Goal: Task Accomplishment & Management: Manage account settings

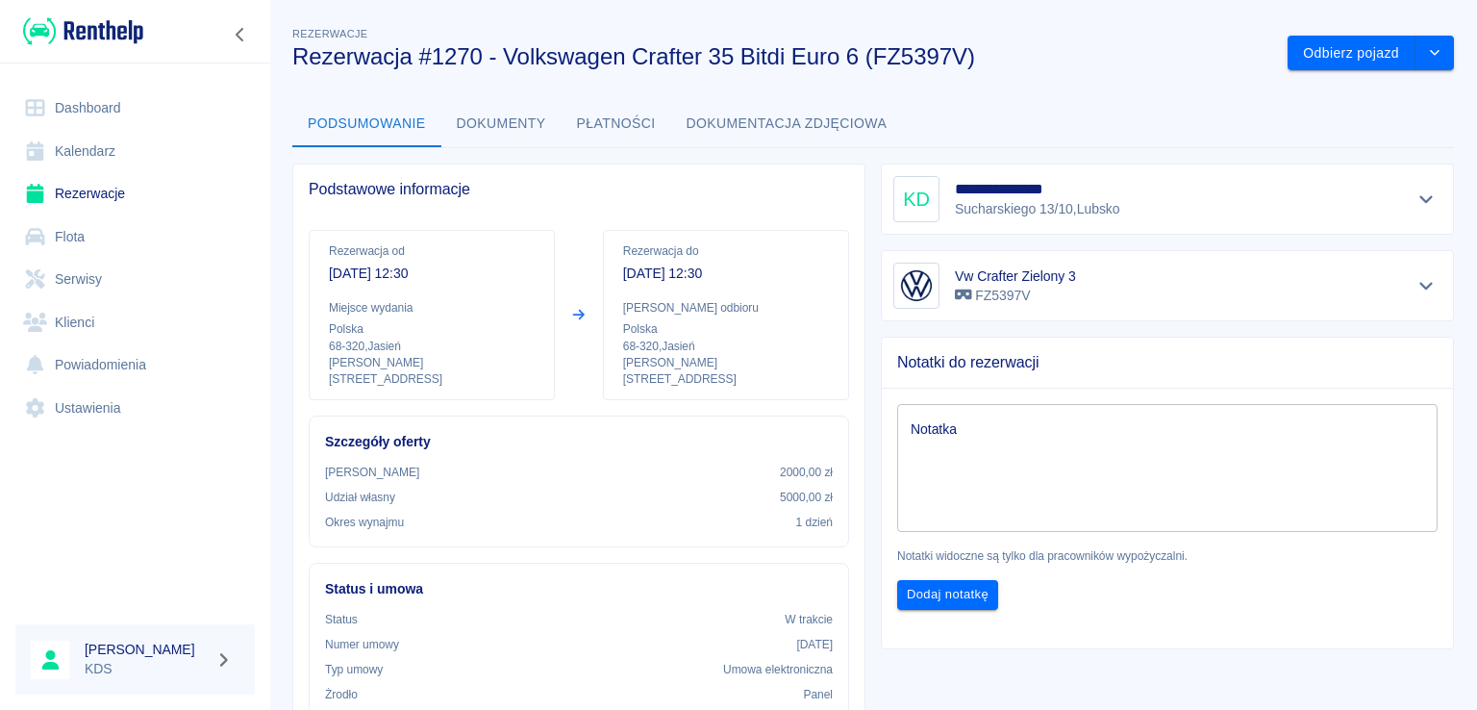
click at [47, 165] on link "Kalendarz" at bounding box center [134, 151] width 239 height 43
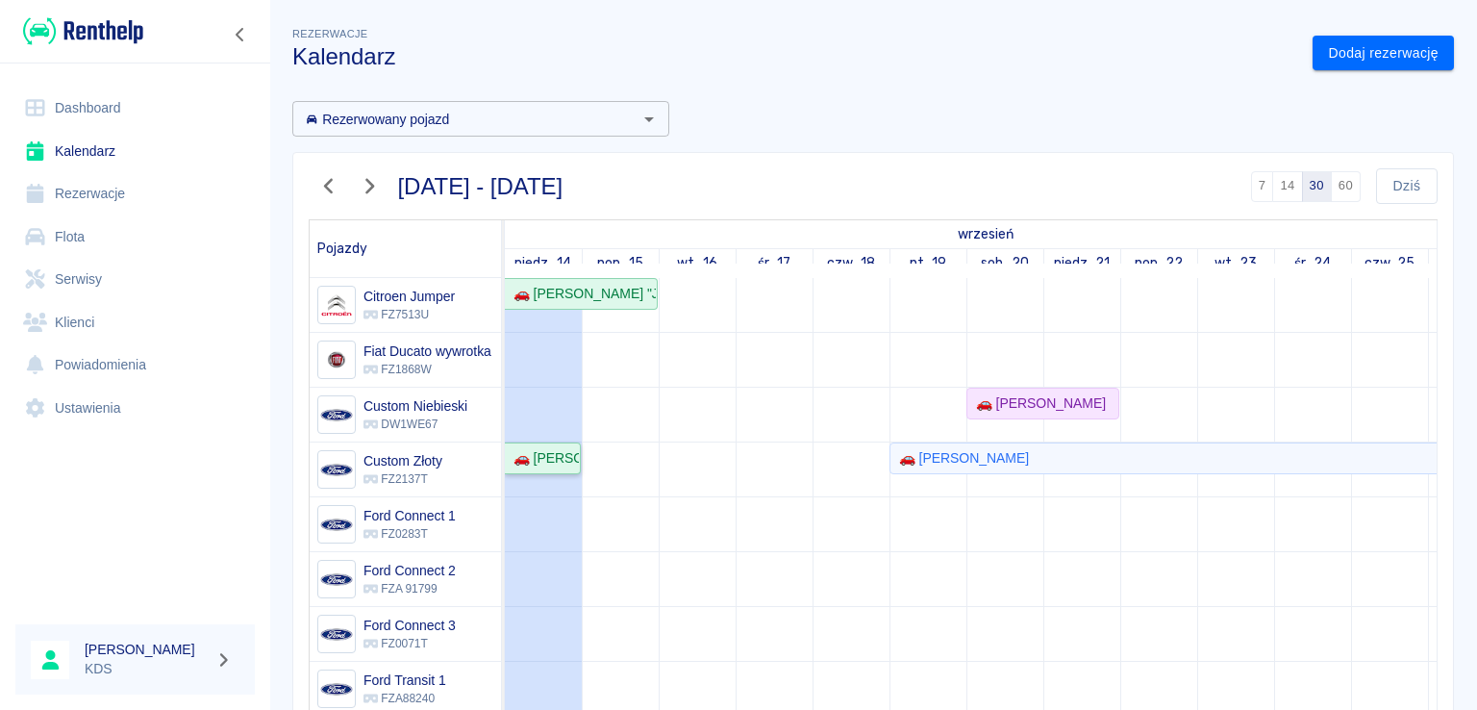
click at [565, 461] on div "🚗 [PERSON_NAME]" at bounding box center [542, 458] width 73 height 20
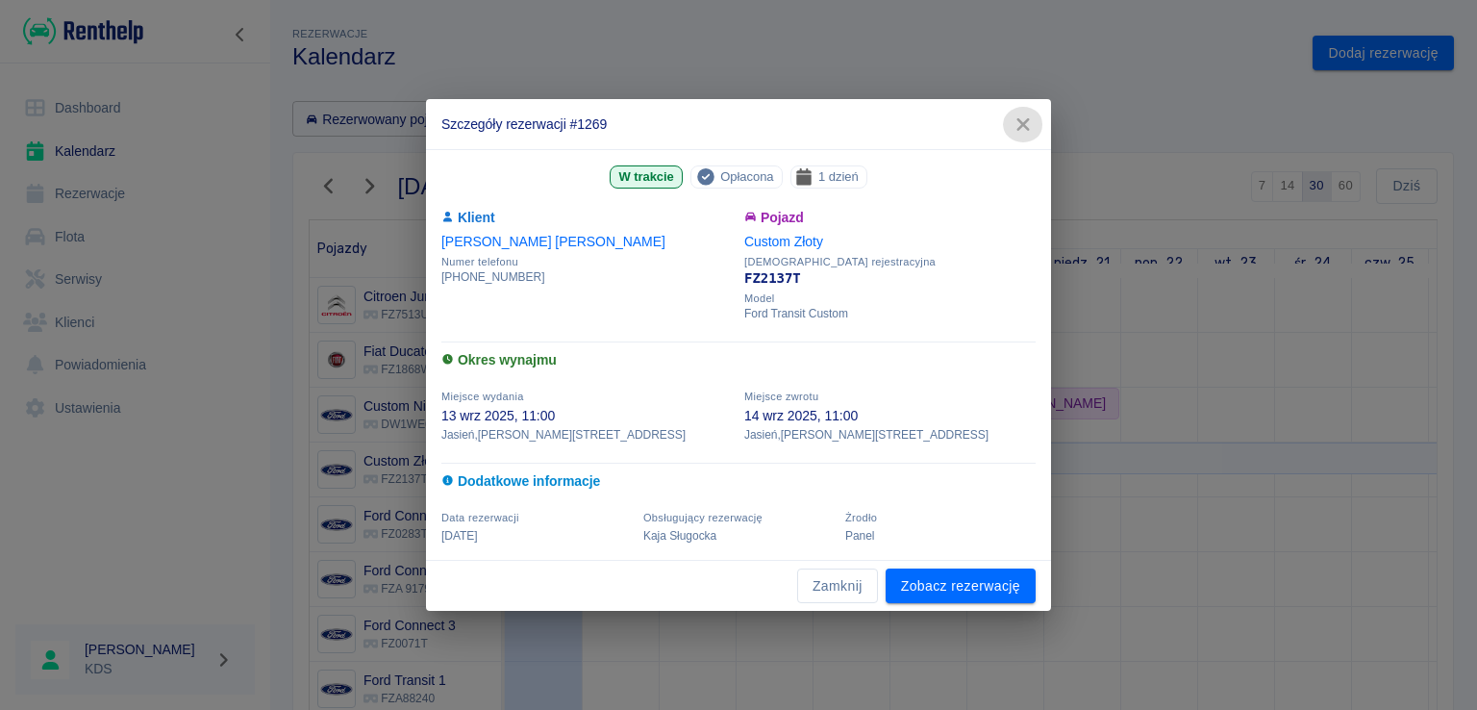
click at [1023, 123] on icon "button" at bounding box center [1022, 124] width 12 height 12
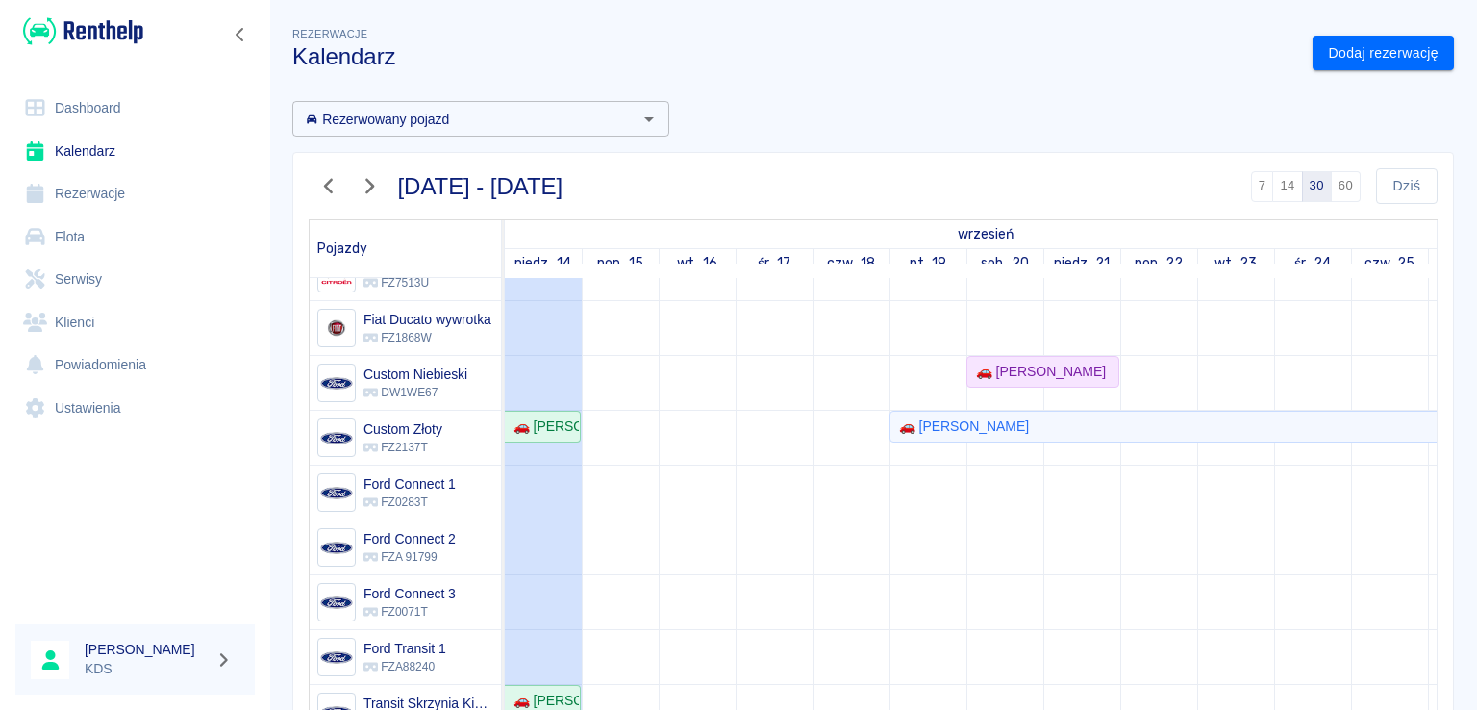
drag, startPoint x: 628, startPoint y: 447, endPoint x: 616, endPoint y: 455, distance: 13.9
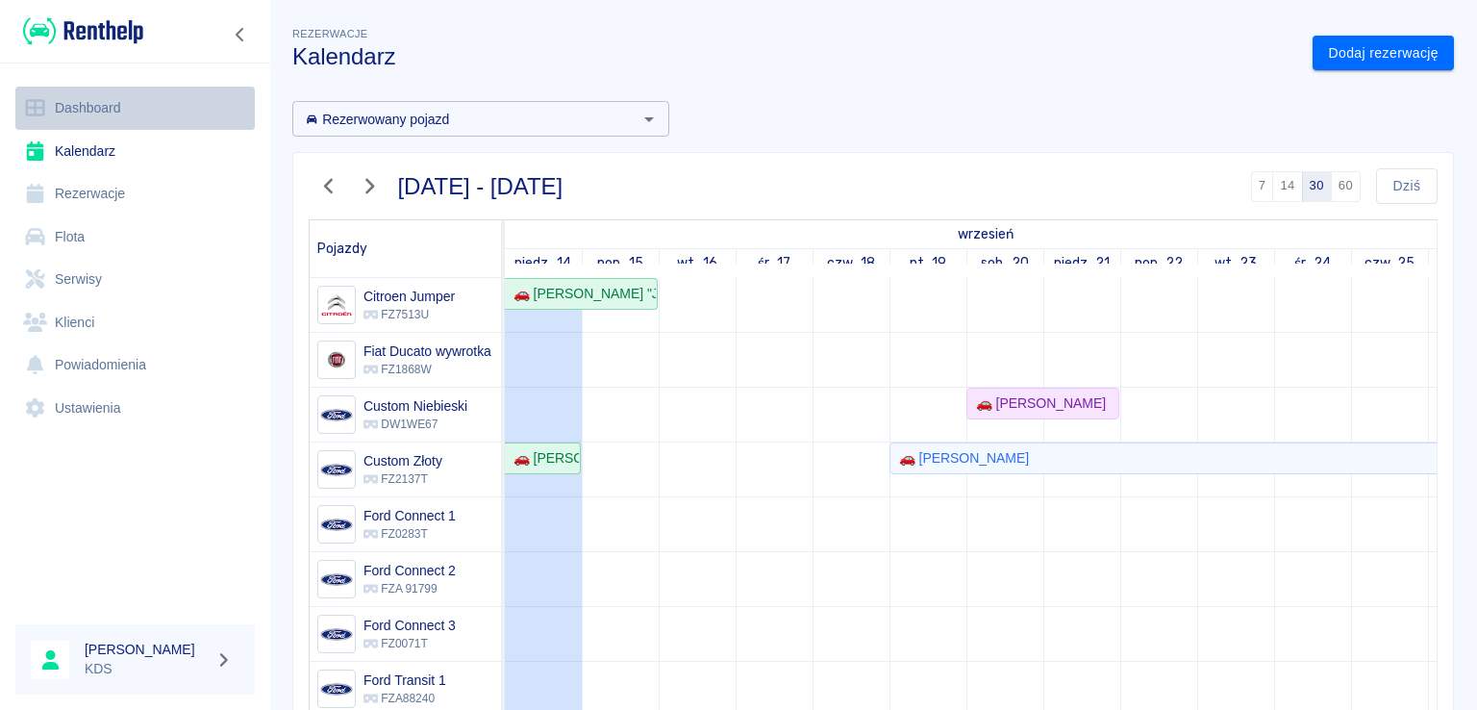
click at [111, 117] on link "Dashboard" at bounding box center [134, 108] width 239 height 43
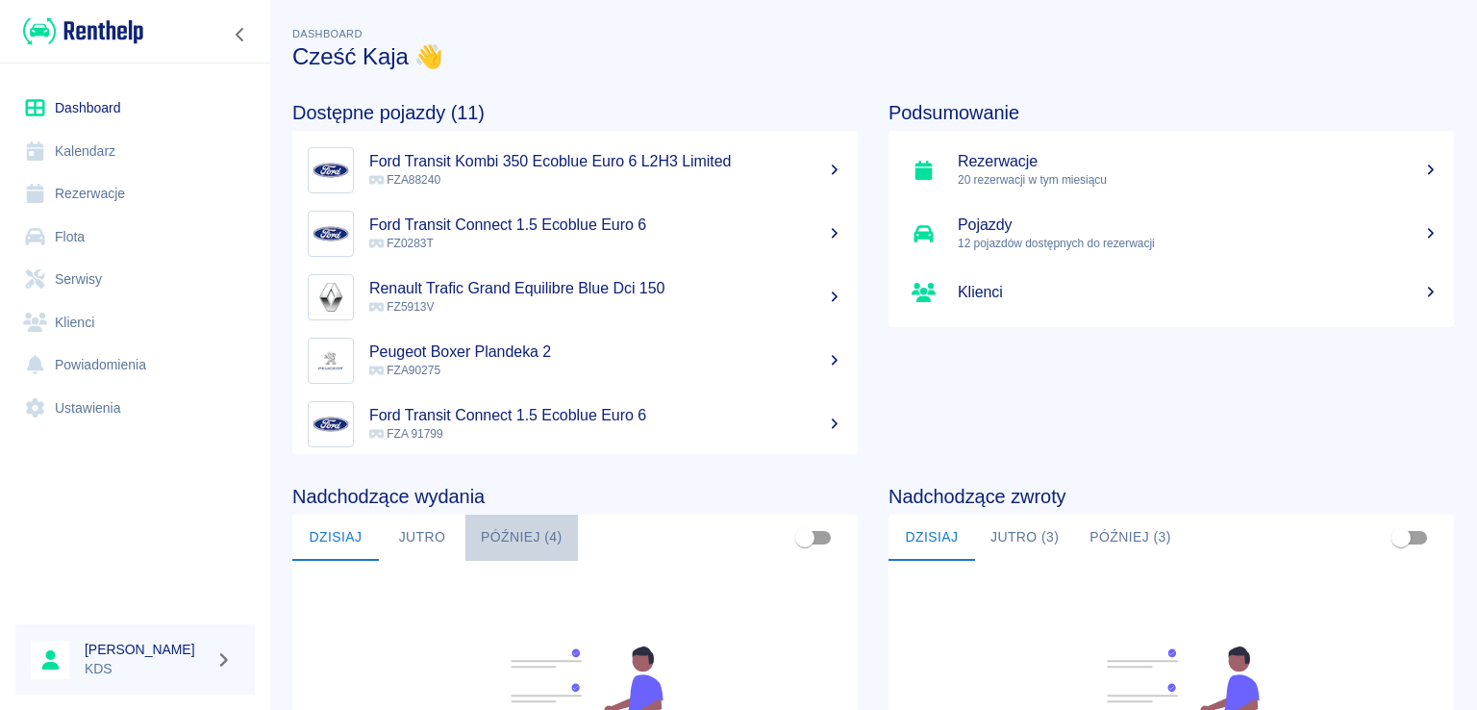
click at [542, 536] on button "Później (4)" at bounding box center [521, 537] width 112 height 46
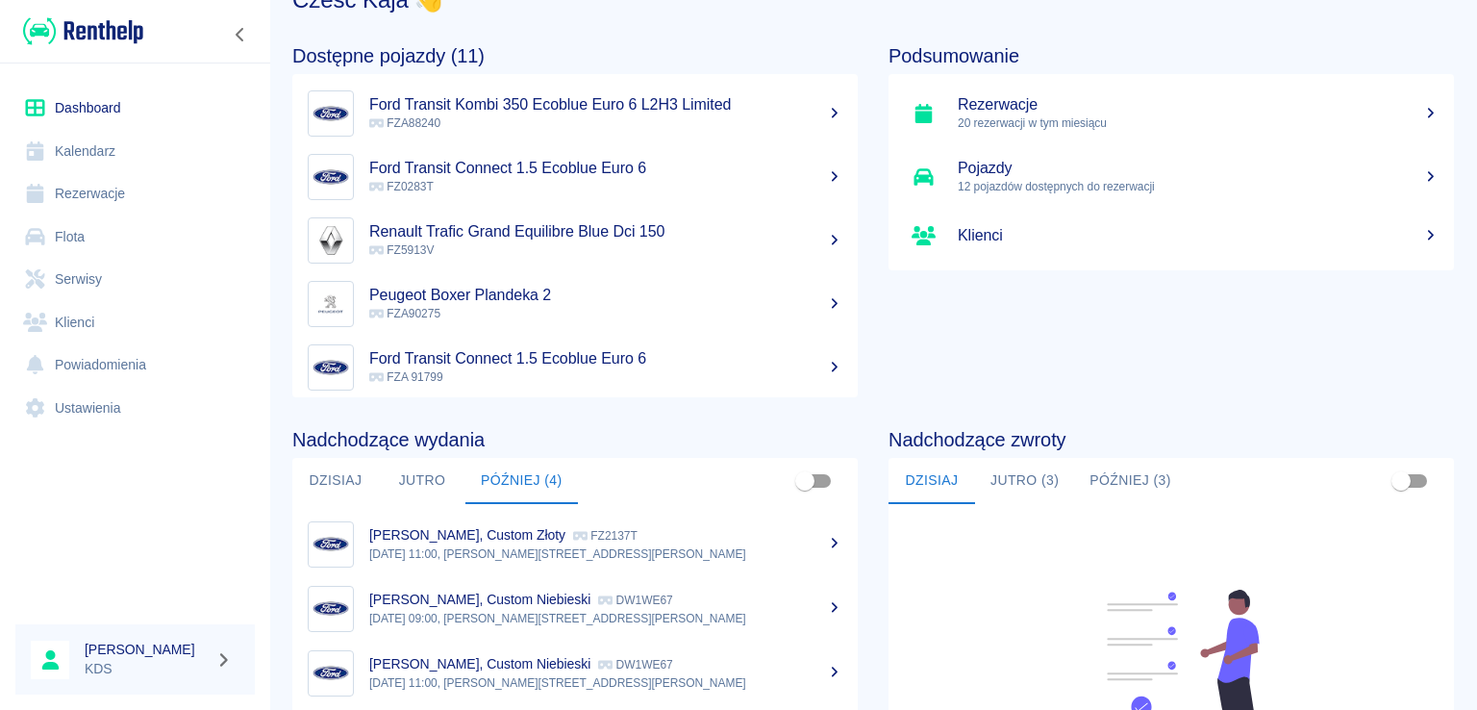
scroll to position [288, 0]
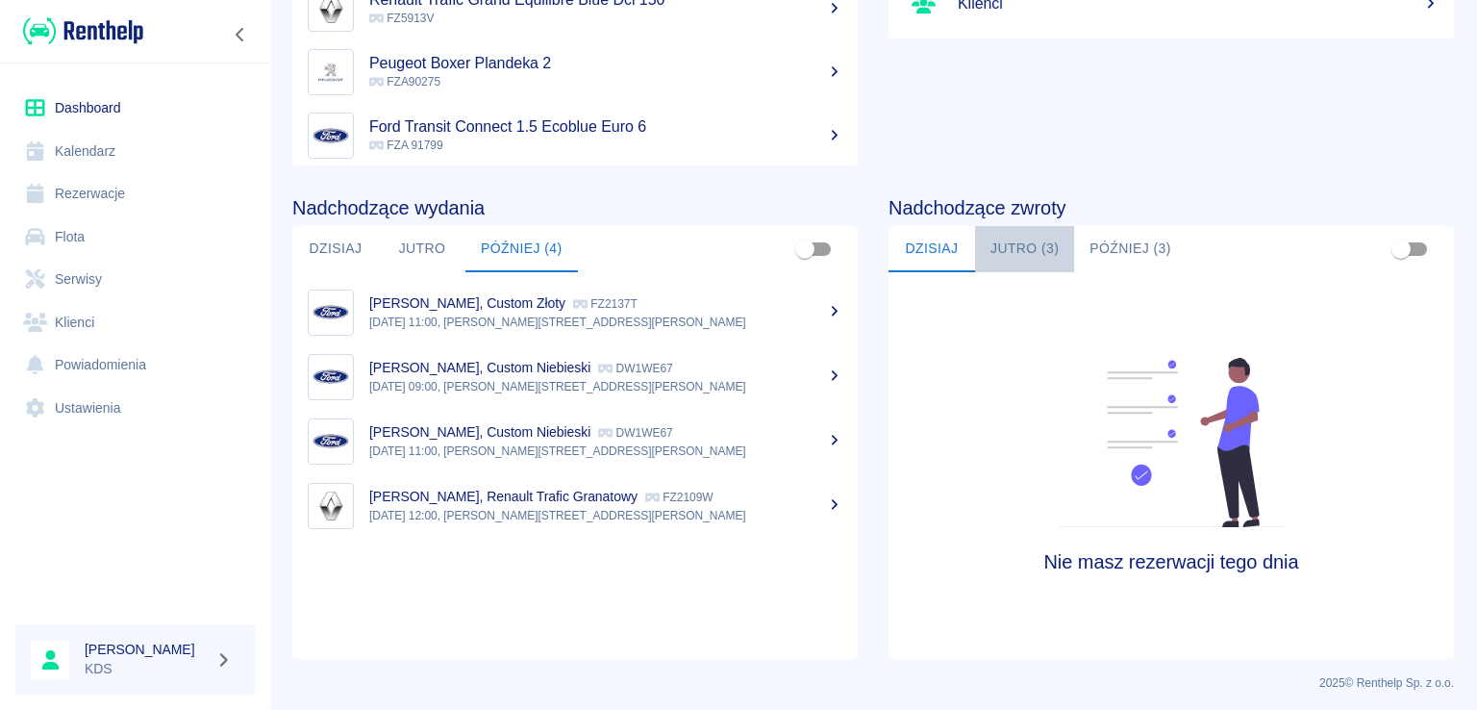
click at [1010, 246] on button "Jutro (3)" at bounding box center [1024, 249] width 99 height 46
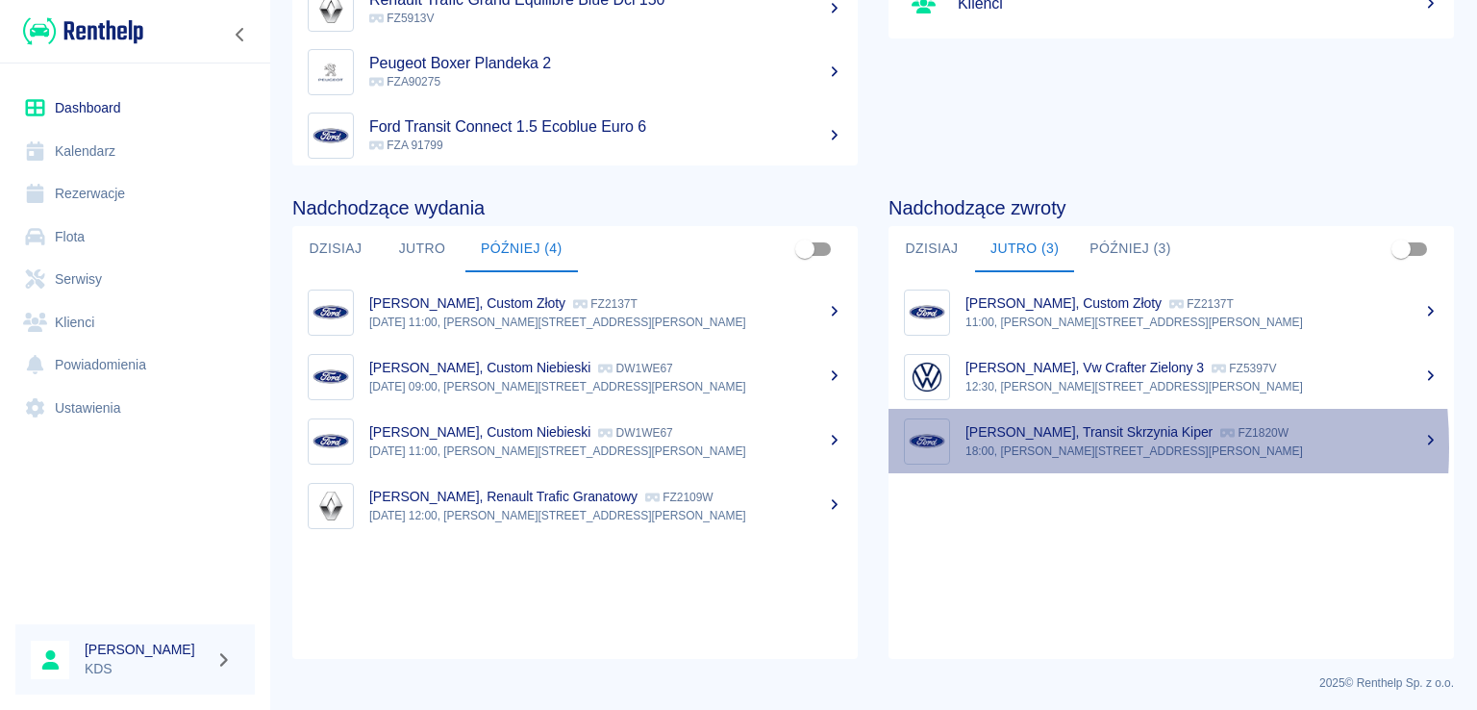
click at [992, 447] on p "18:00, [PERSON_NAME][STREET_ADDRESS][PERSON_NAME]" at bounding box center [1201, 450] width 473 height 17
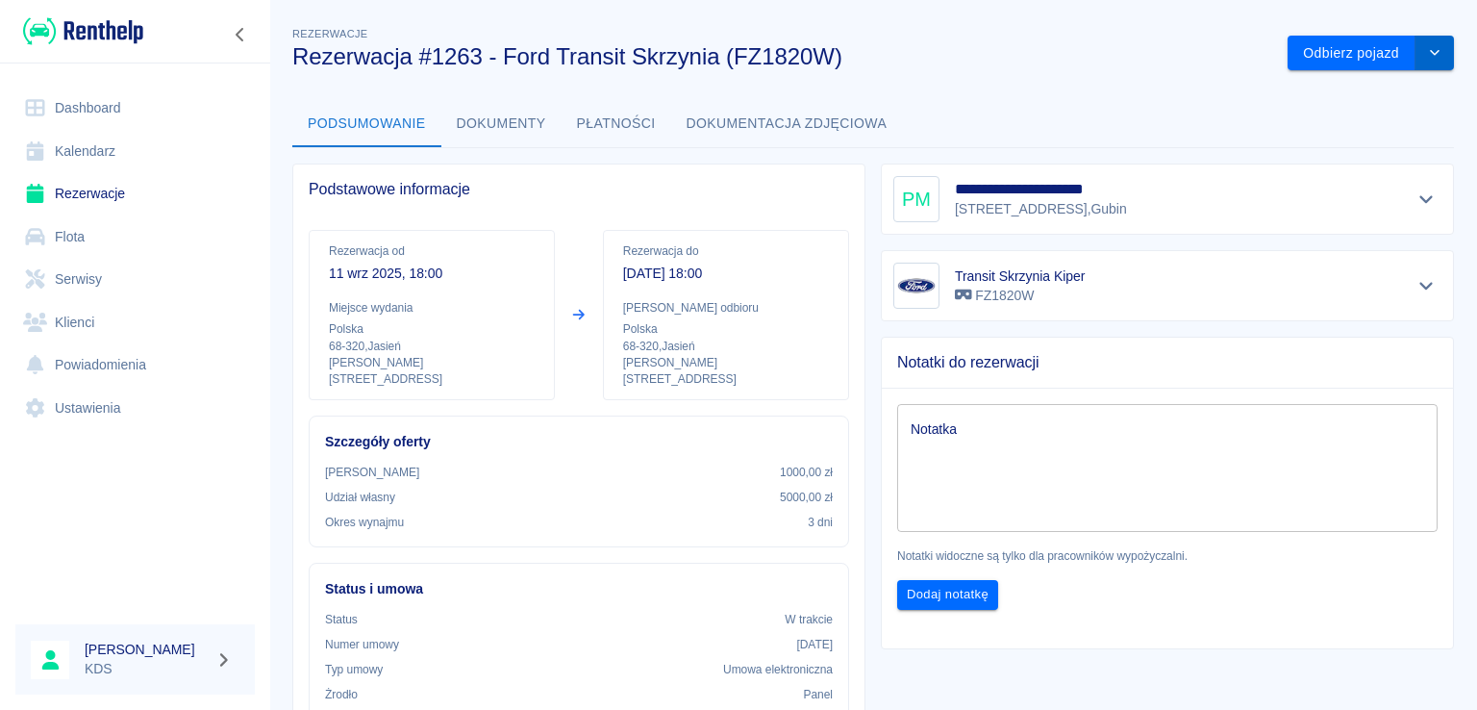
click at [1415, 53] on button "drop-down" at bounding box center [1434, 54] width 38 height 36
click at [1332, 89] on li "Przedłuż rezerwację" at bounding box center [1356, 94] width 151 height 32
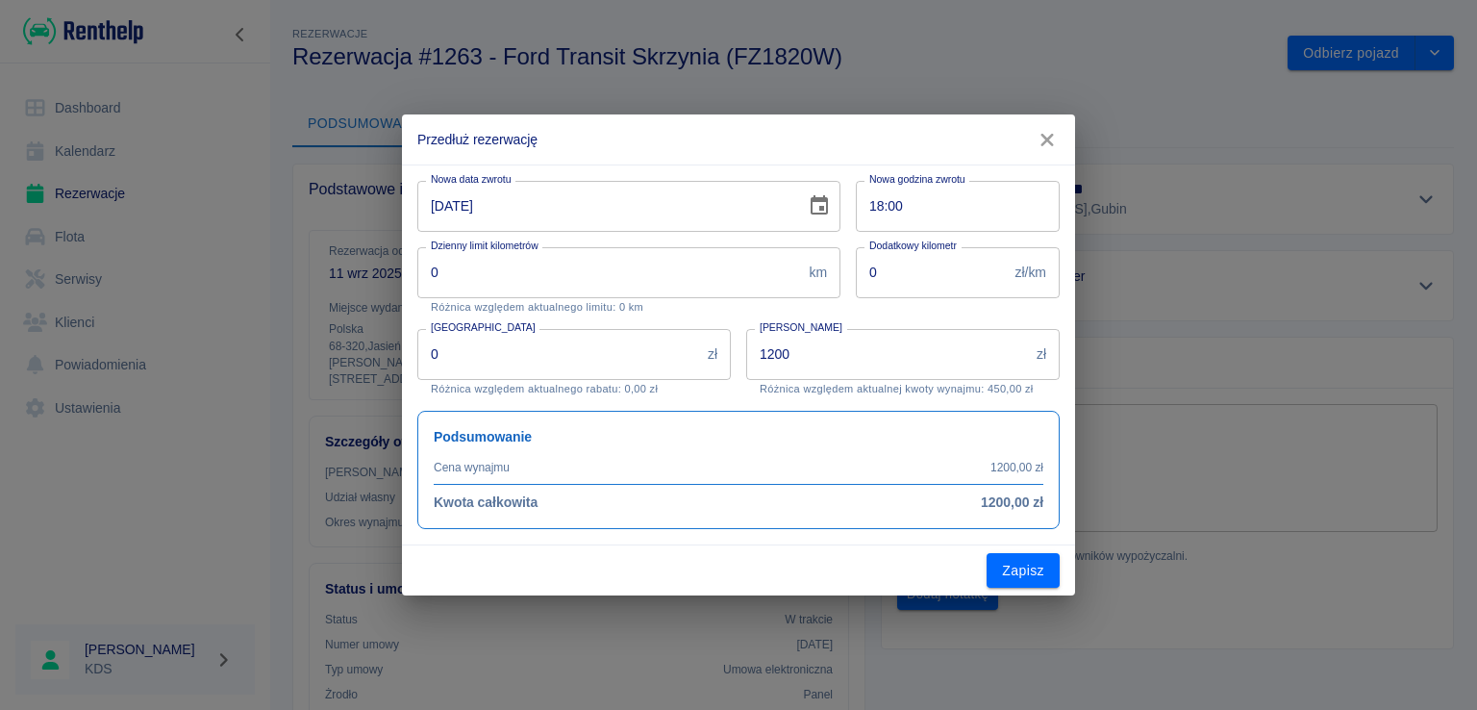
type input "1200"
click at [635, 199] on input "[DATE]" at bounding box center [604, 206] width 375 height 51
click at [826, 206] on icon "Choose date, selected date is 14 wrz 2025" at bounding box center [819, 204] width 17 height 19
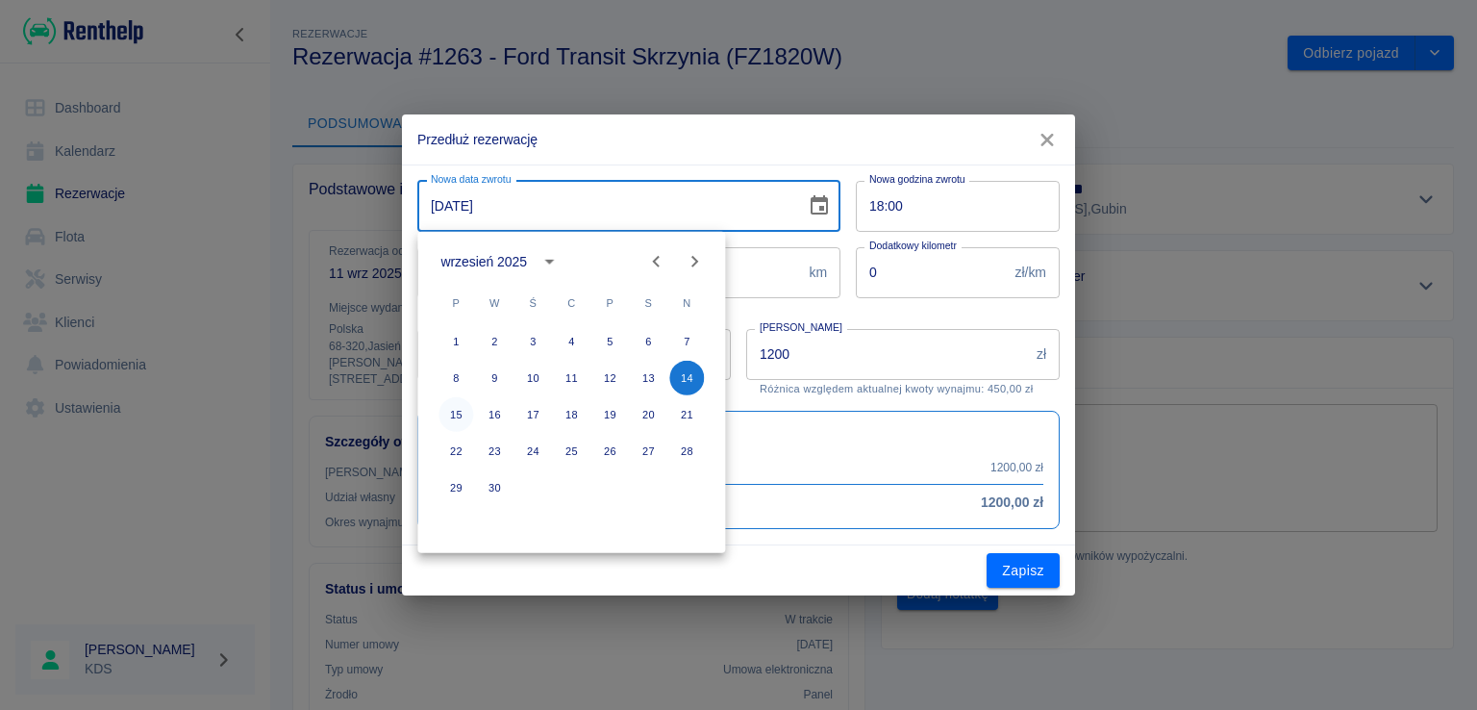
click at [461, 413] on button "15" at bounding box center [455, 414] width 35 height 35
type input "[DATE]"
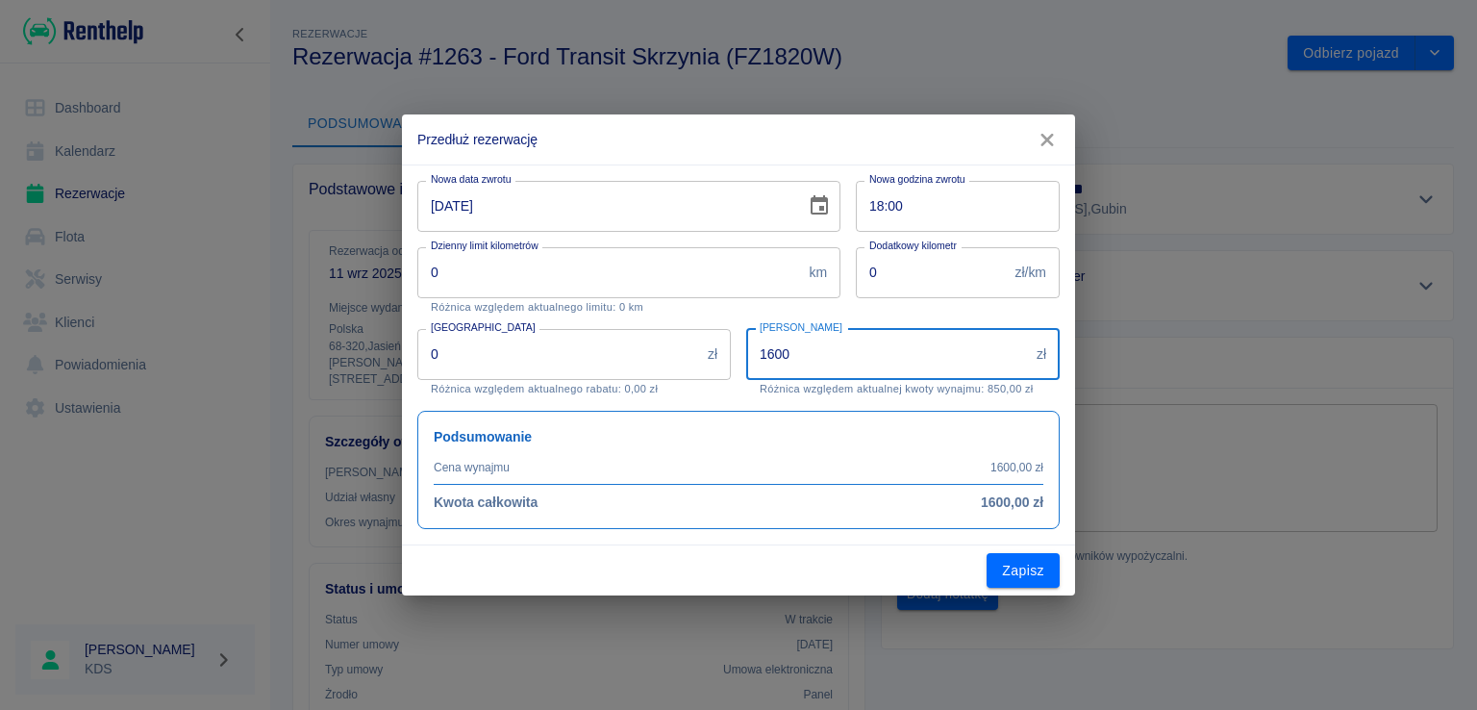
click at [871, 371] on input "1600" at bounding box center [887, 354] width 283 height 51
click at [893, 348] on input "1600" at bounding box center [887, 354] width 283 height 51
type input "1000"
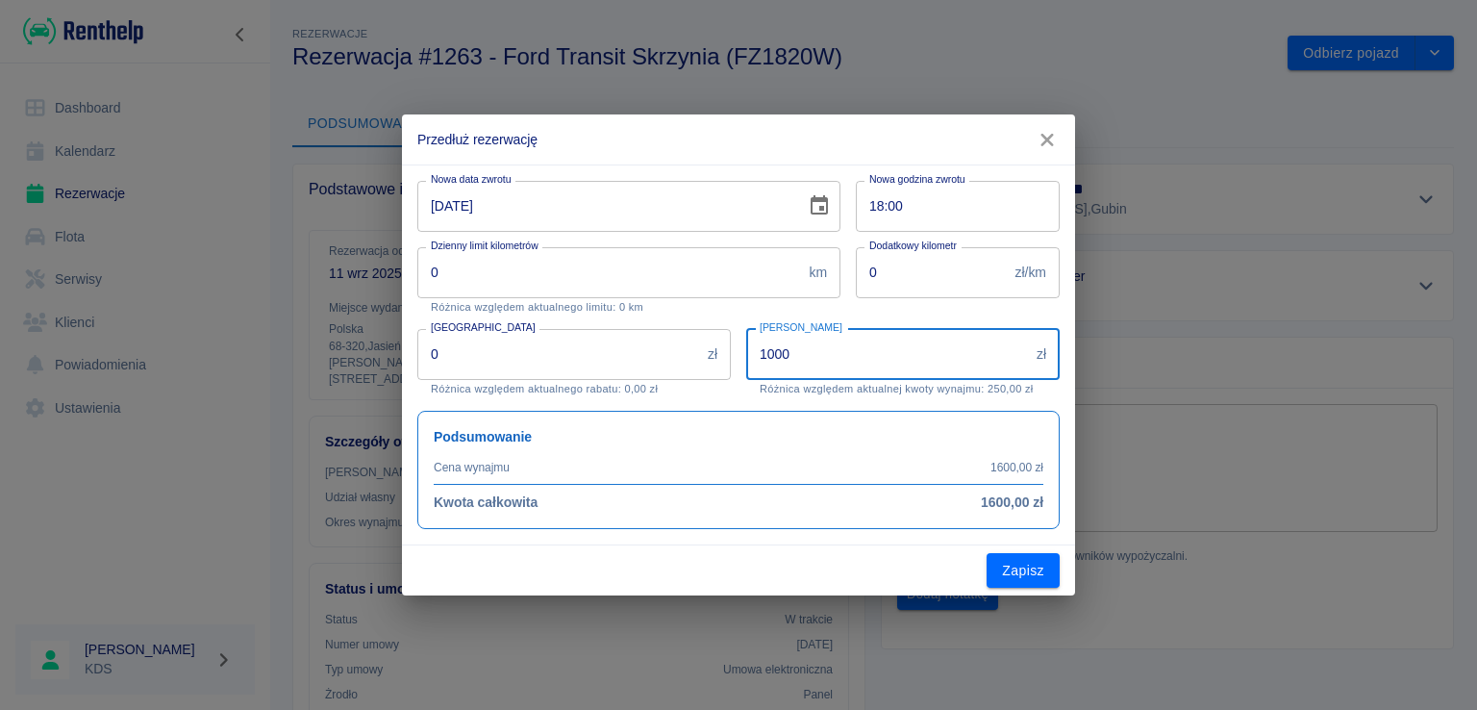
click at [888, 353] on input "1000" at bounding box center [887, 354] width 283 height 51
click at [1030, 574] on button "Zapisz" at bounding box center [1022, 571] width 73 height 36
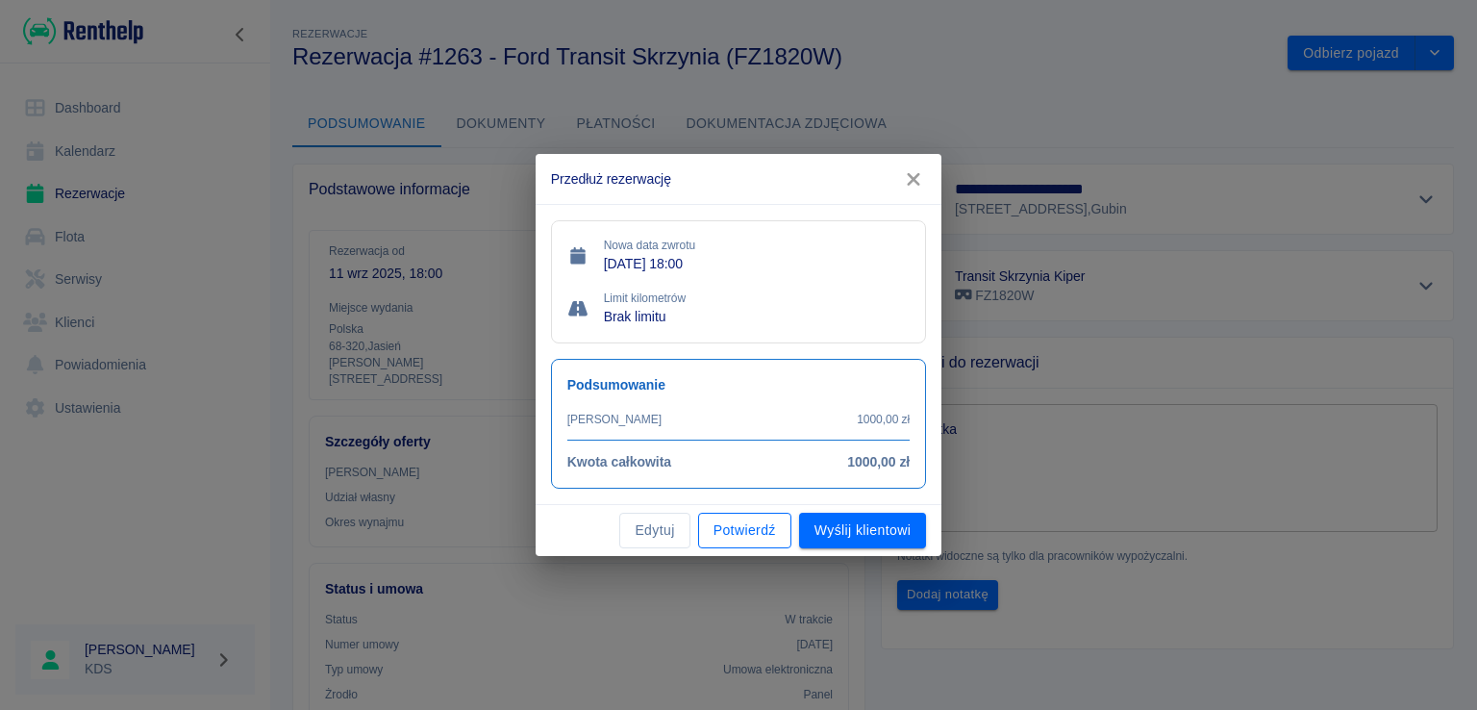
click at [764, 528] on button "Potwierdź" at bounding box center [744, 530] width 93 height 36
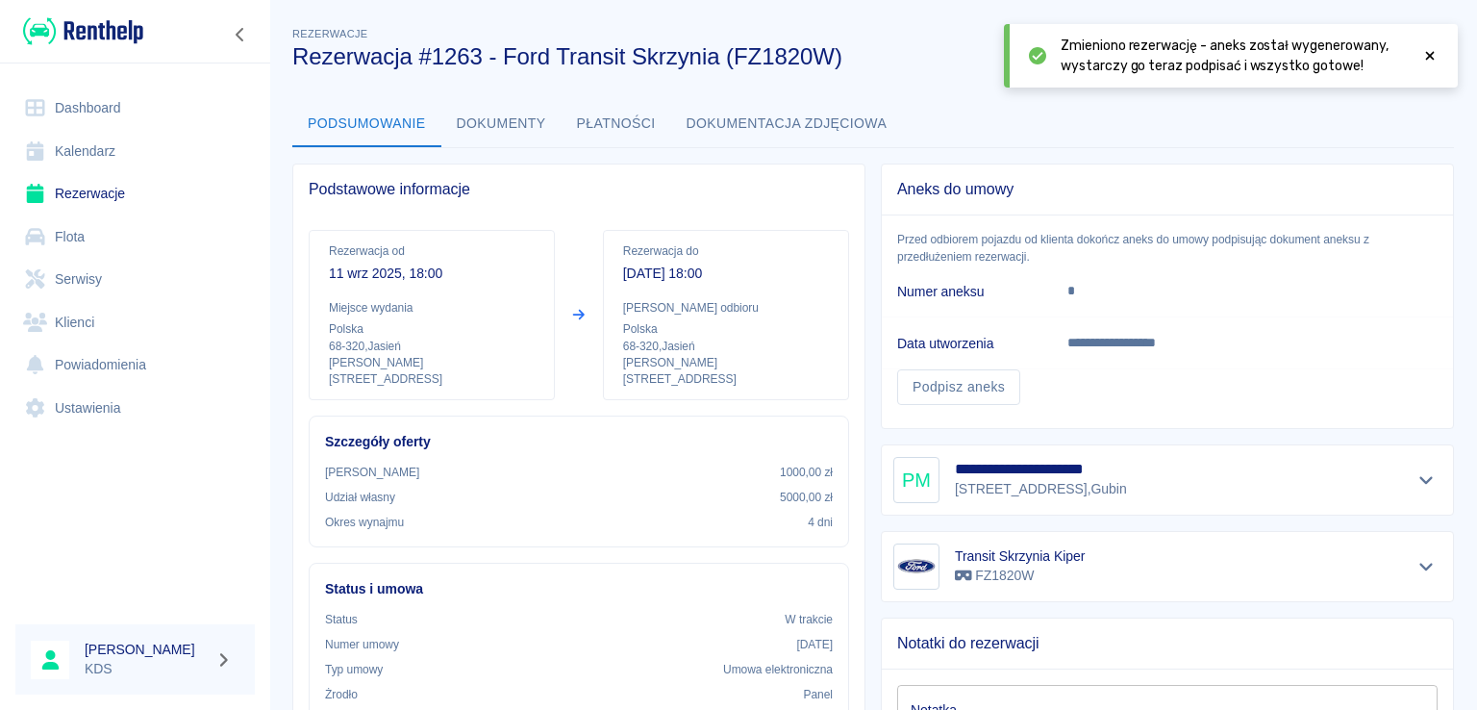
click at [1427, 52] on icon at bounding box center [1430, 56] width 9 height 9
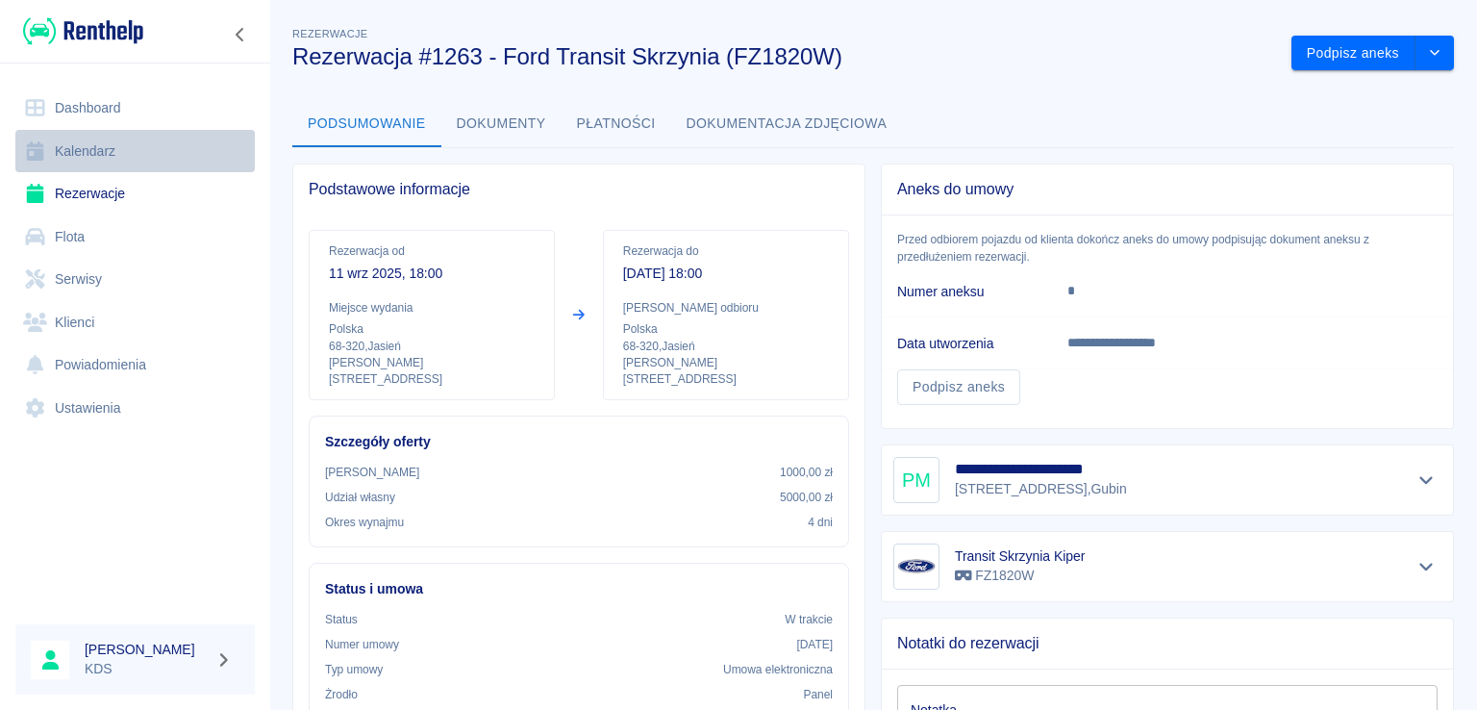
click at [162, 141] on link "Kalendarz" at bounding box center [134, 151] width 239 height 43
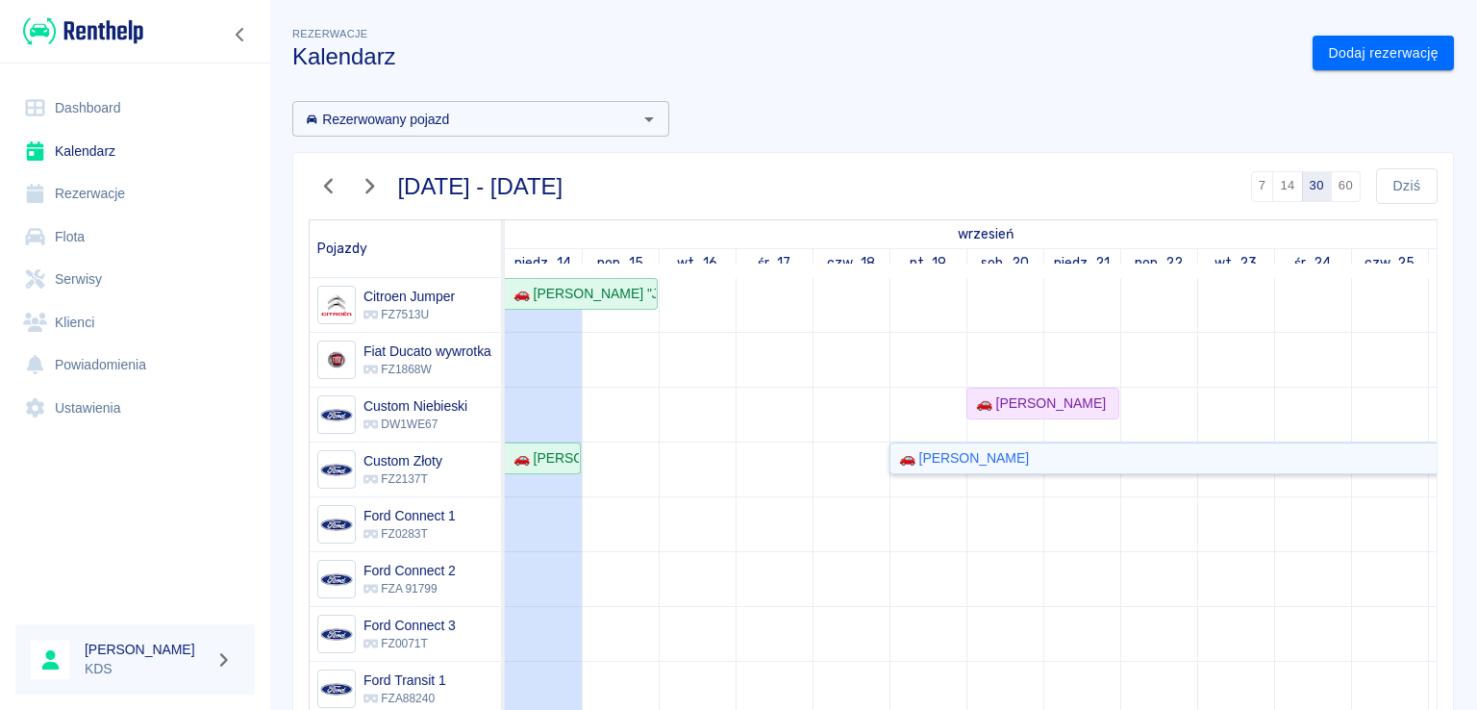
click at [946, 463] on div "🚗 [PERSON_NAME]" at bounding box center [959, 458] width 137 height 20
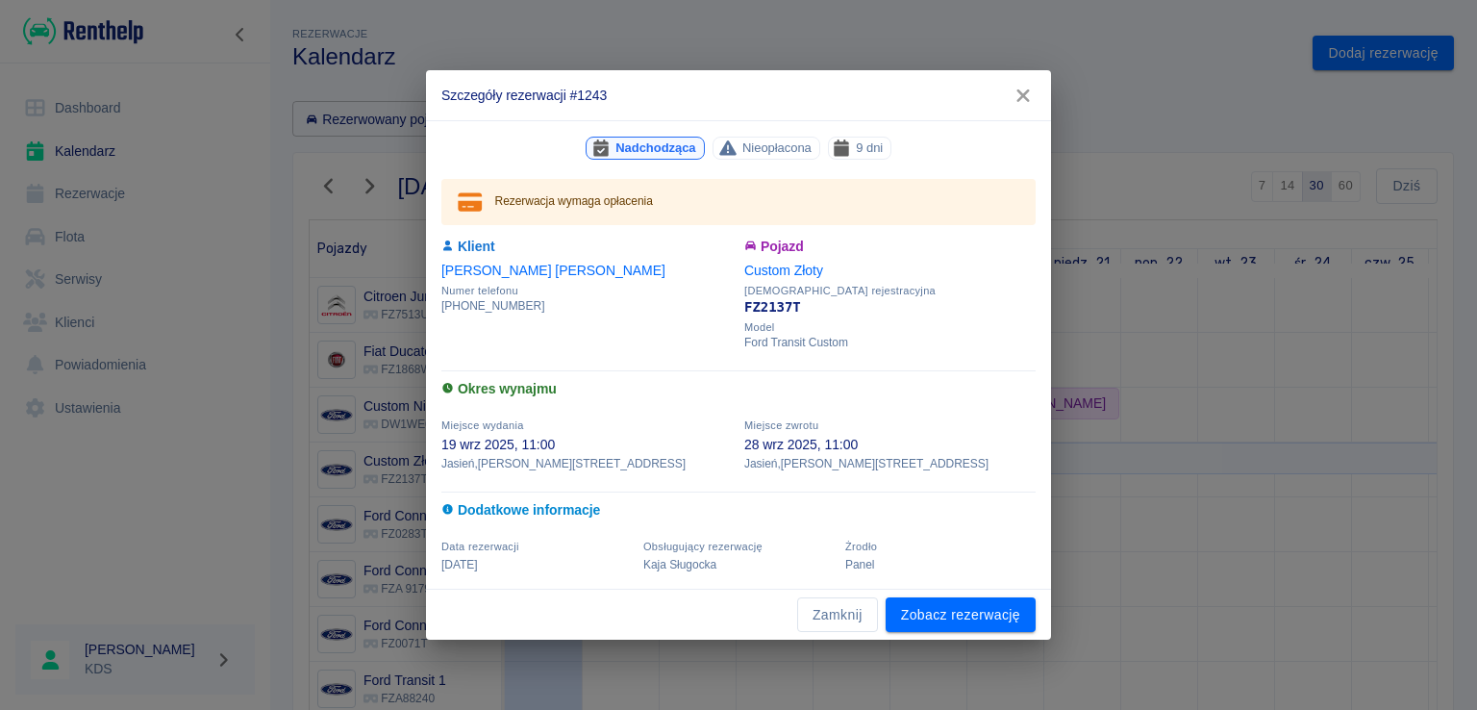
click at [1015, 96] on icon "button" at bounding box center [1022, 96] width 25 height 20
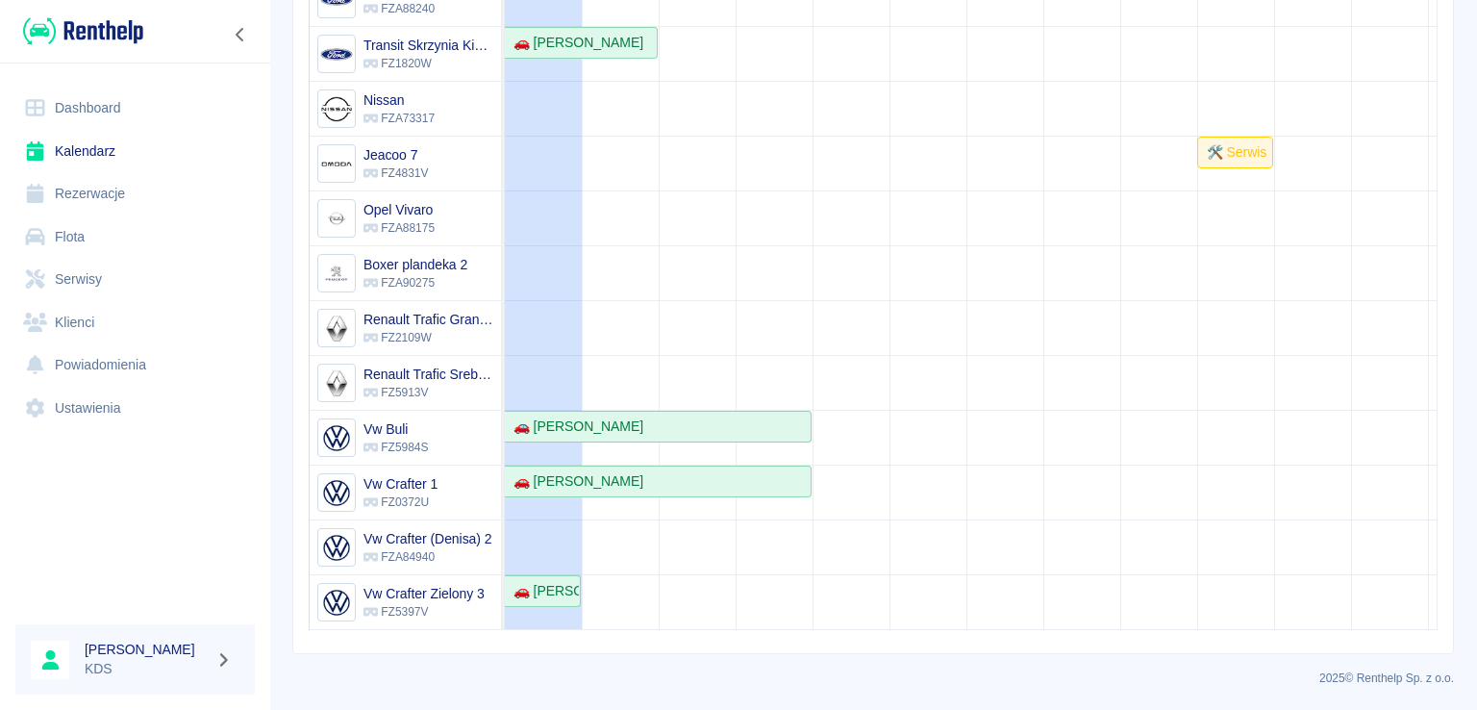
scroll to position [258, 0]
click at [677, 416] on div "🚗 [PERSON_NAME]" at bounding box center [658, 426] width 304 height 20
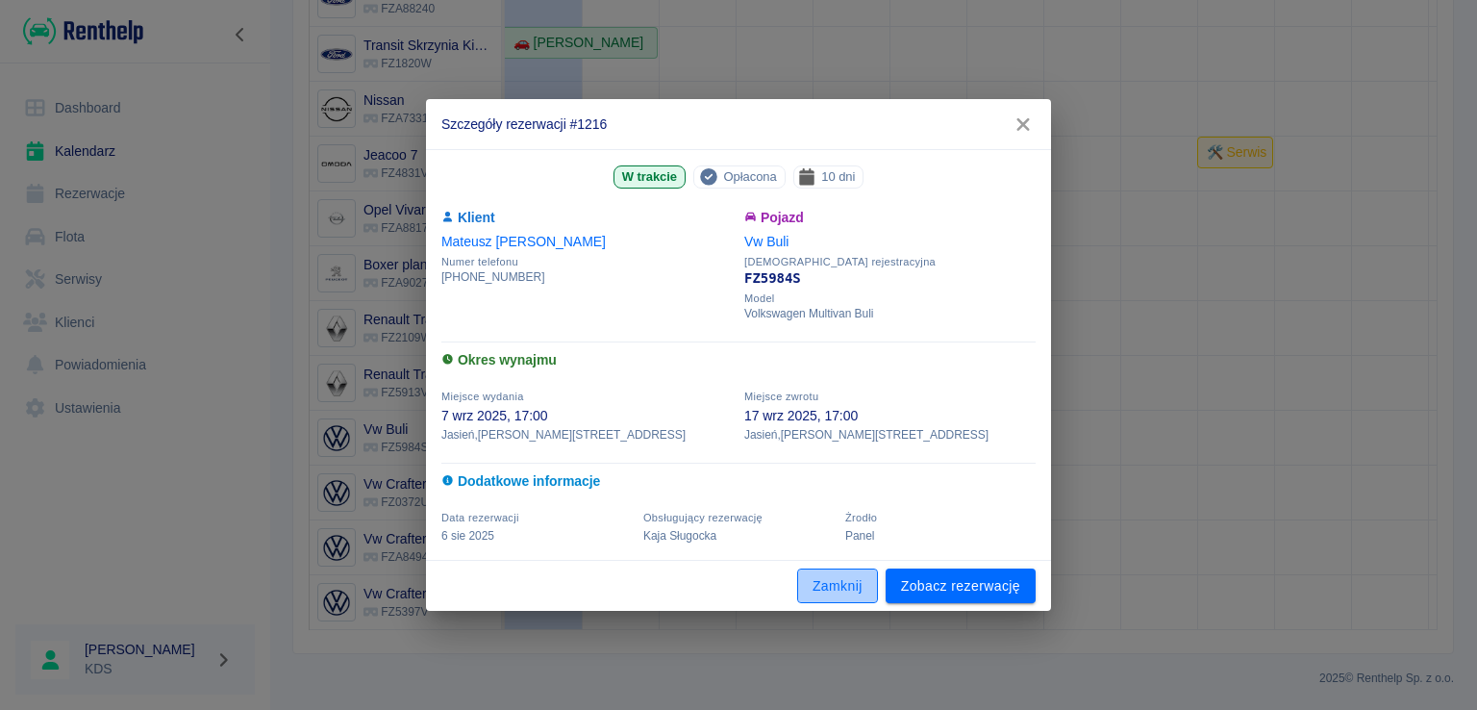
click at [847, 593] on button "Zamknij" at bounding box center [837, 586] width 81 height 36
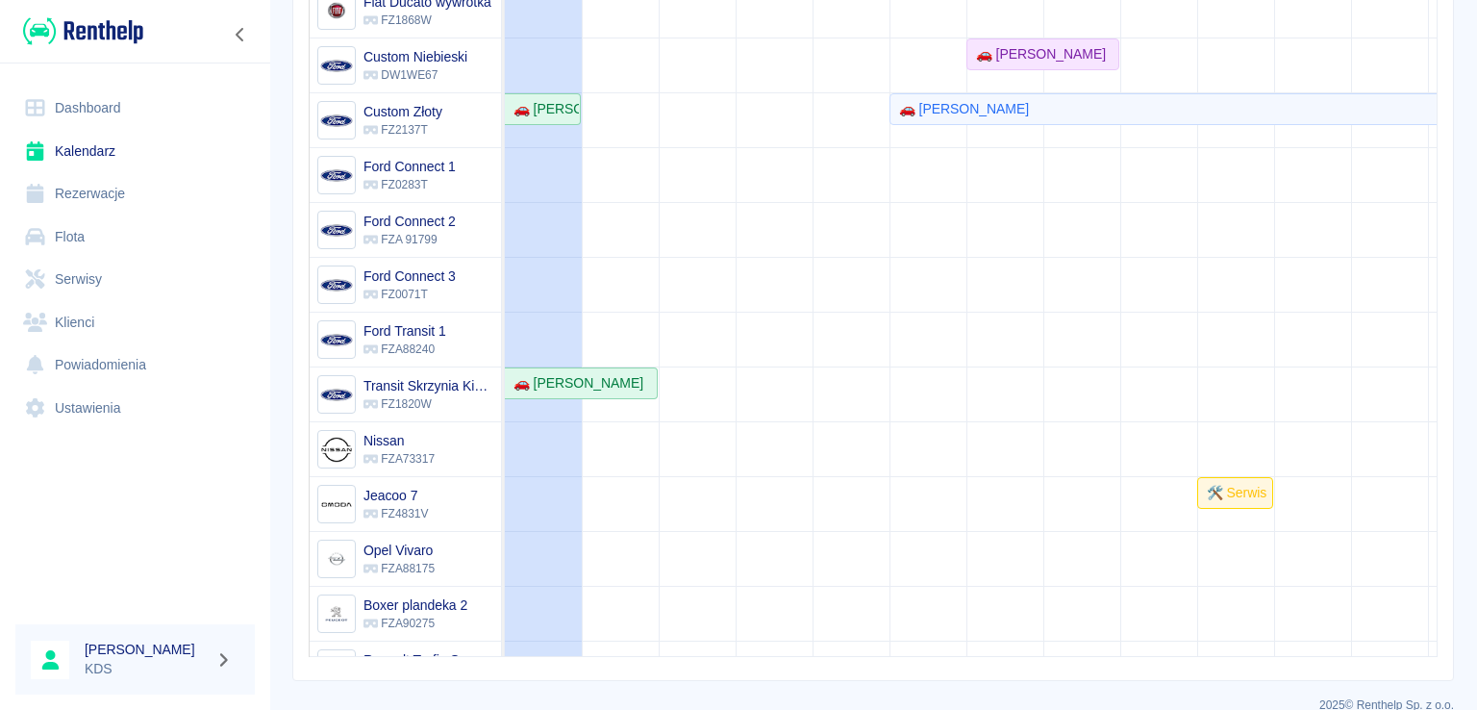
scroll to position [0, 0]
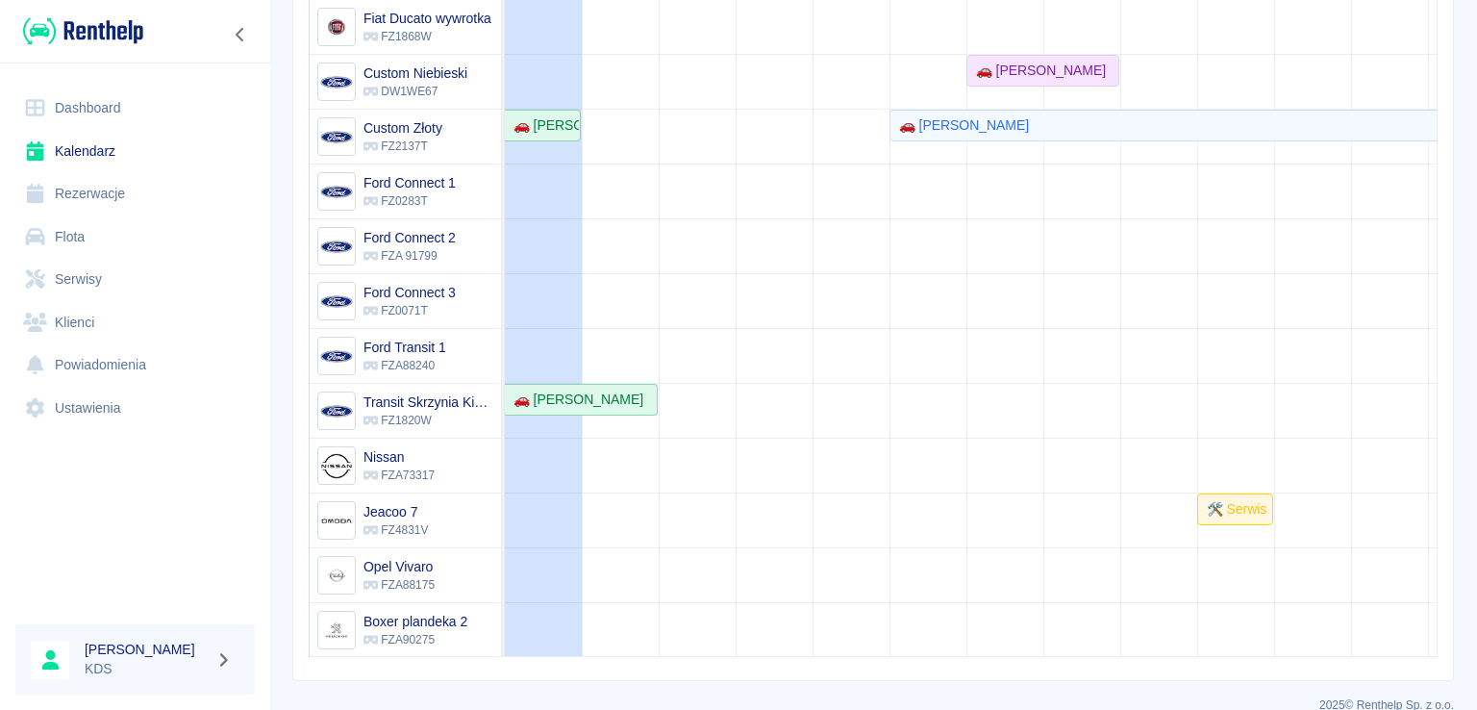
click at [104, 188] on link "Rezerwacje" at bounding box center [134, 193] width 239 height 43
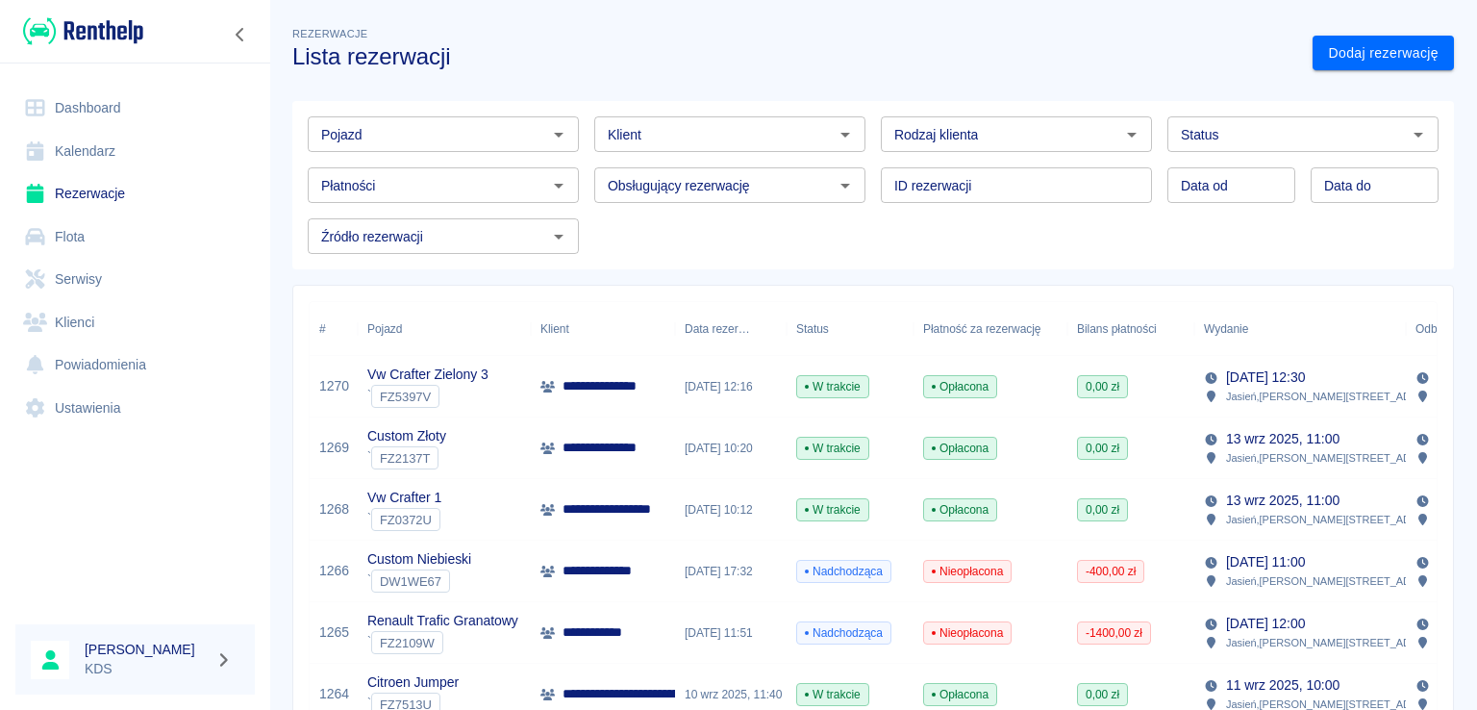
click at [654, 639] on div "**********" at bounding box center [603, 633] width 144 height 62
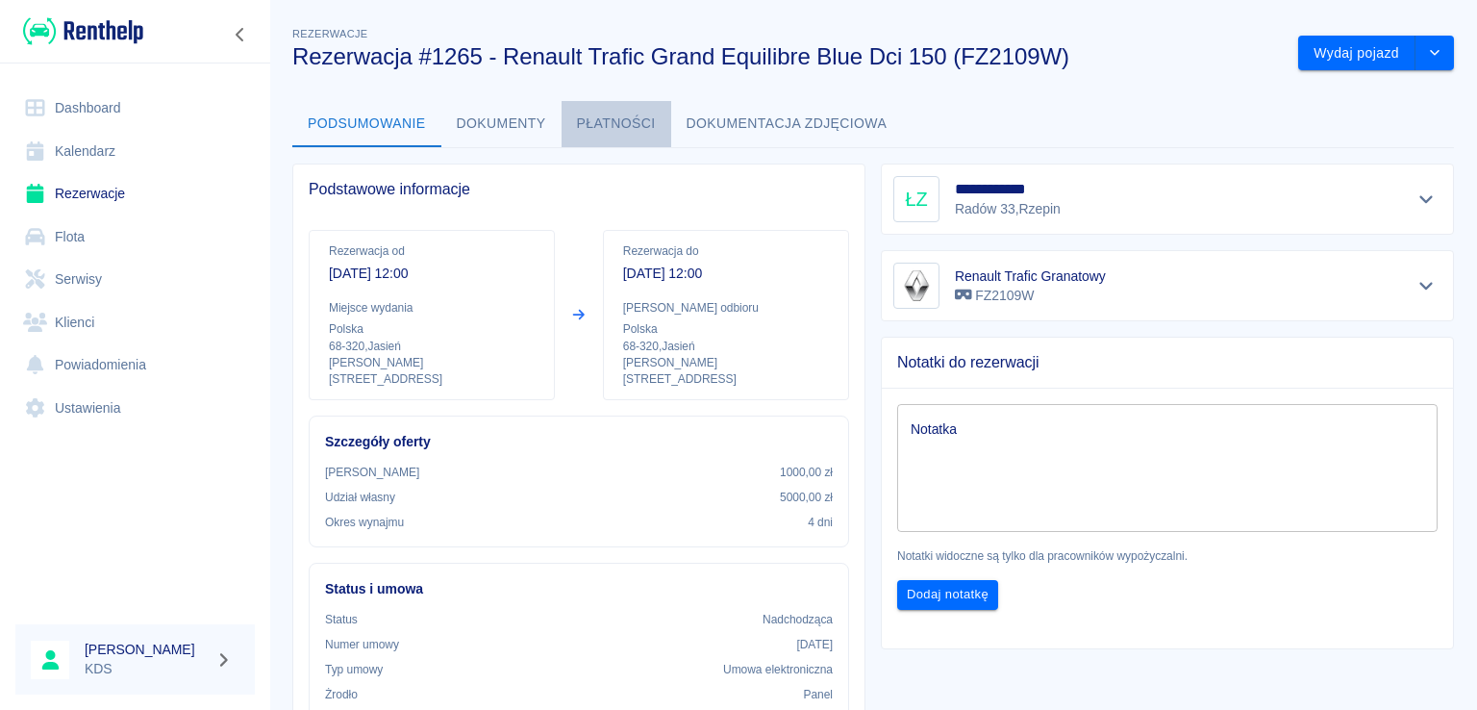
click at [607, 110] on button "Płatności" at bounding box center [616, 124] width 110 height 46
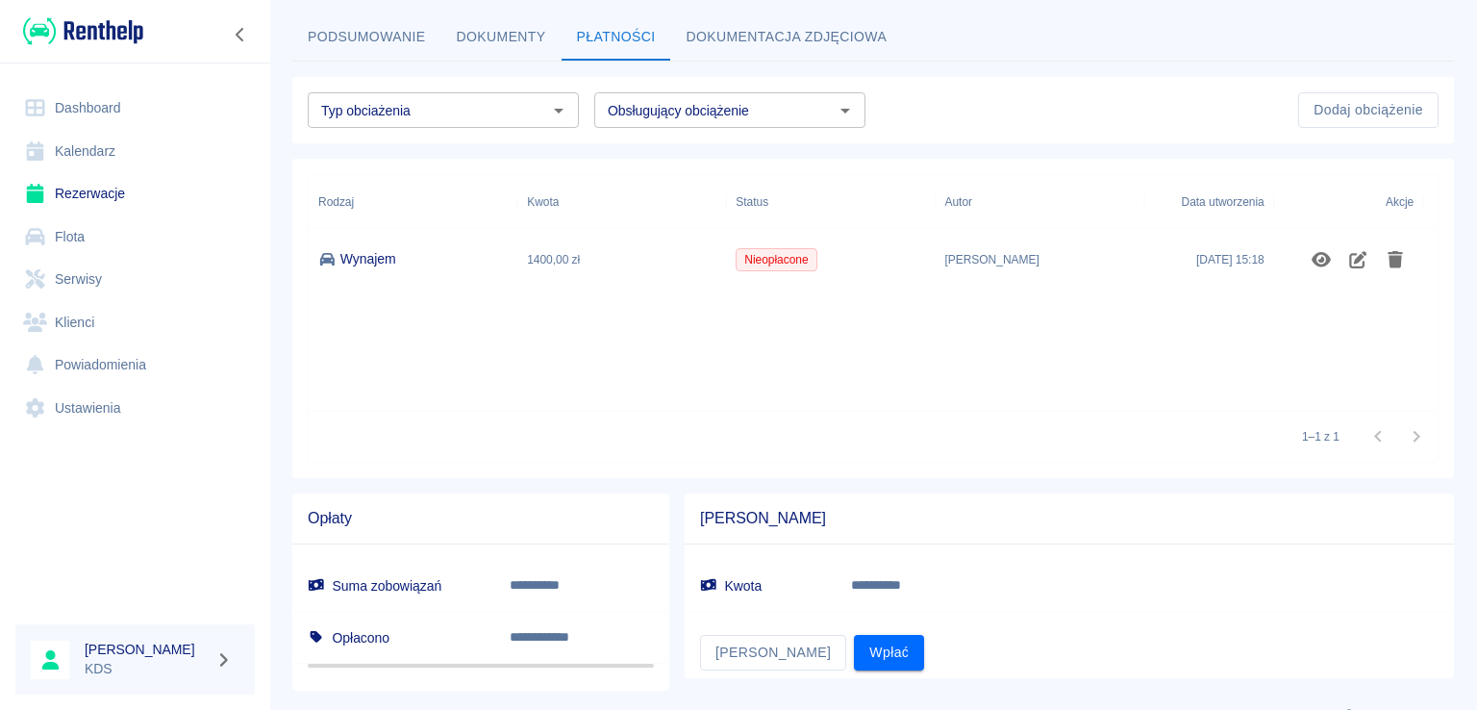
scroll to position [123, 0]
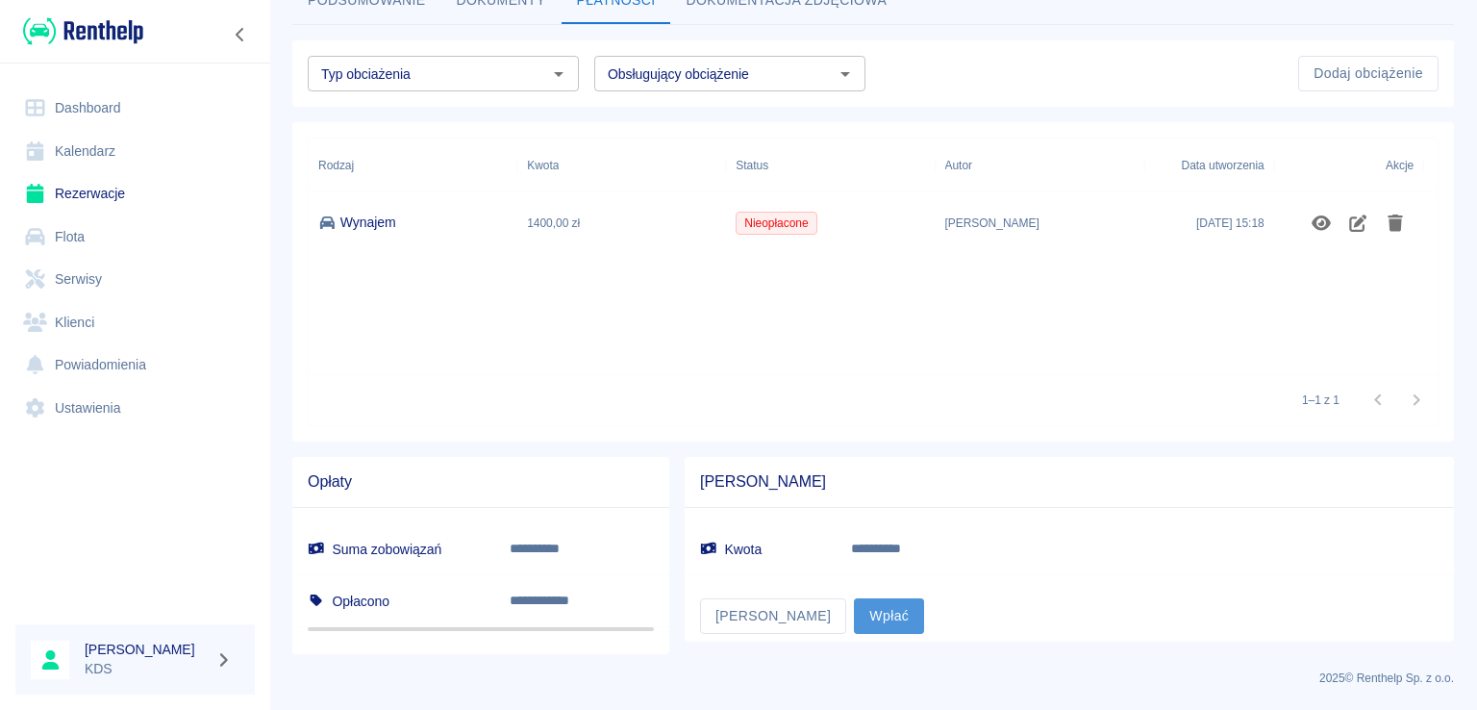
click at [854, 616] on button "Wpłać" at bounding box center [889, 616] width 70 height 36
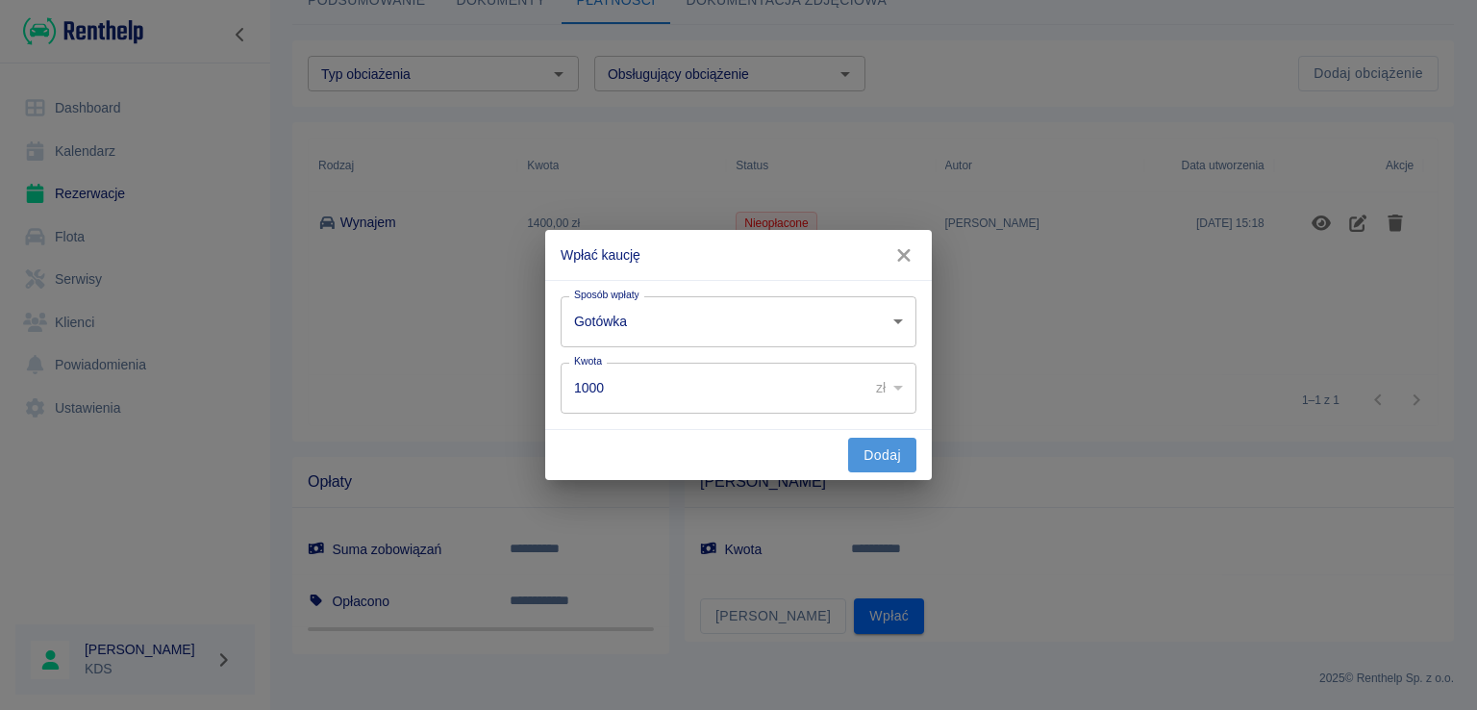
click at [886, 455] on button "Dodaj" at bounding box center [882, 455] width 68 height 36
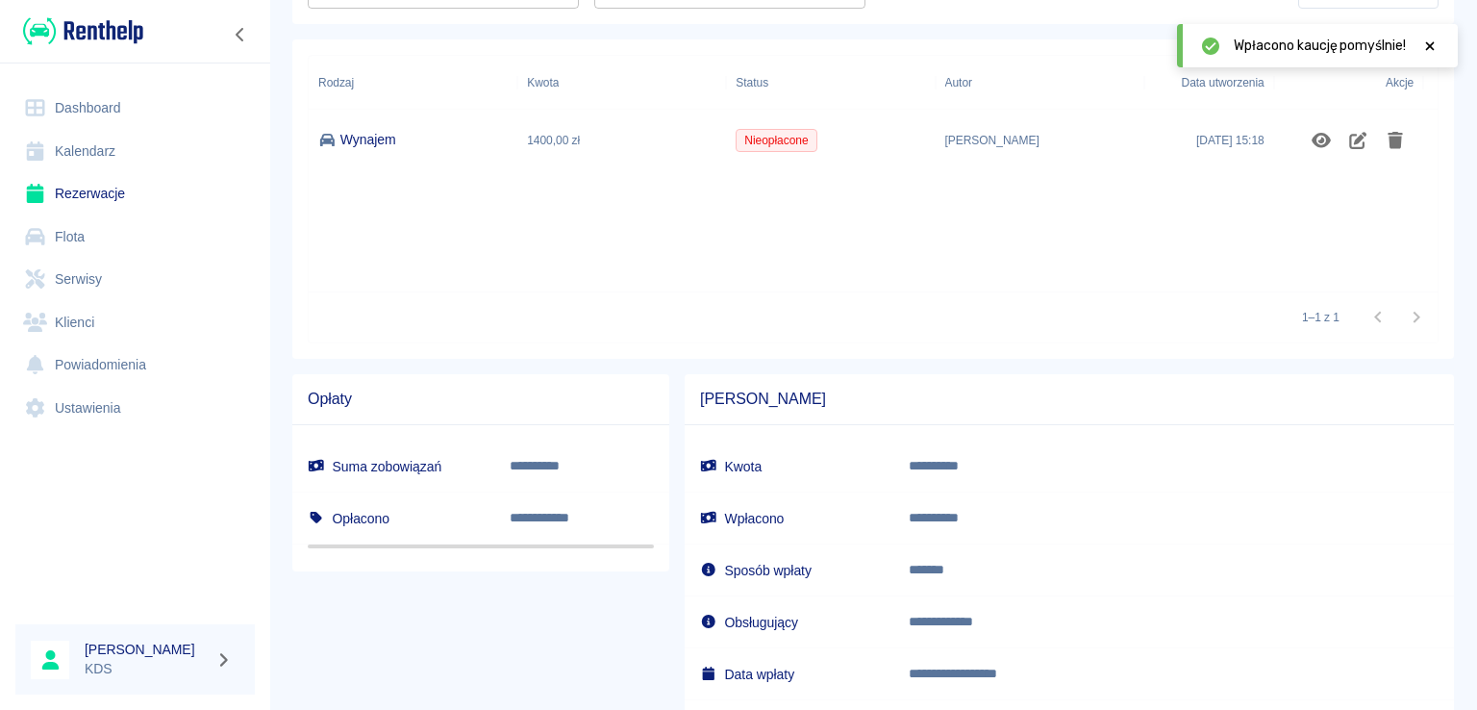
scroll to position [0, 0]
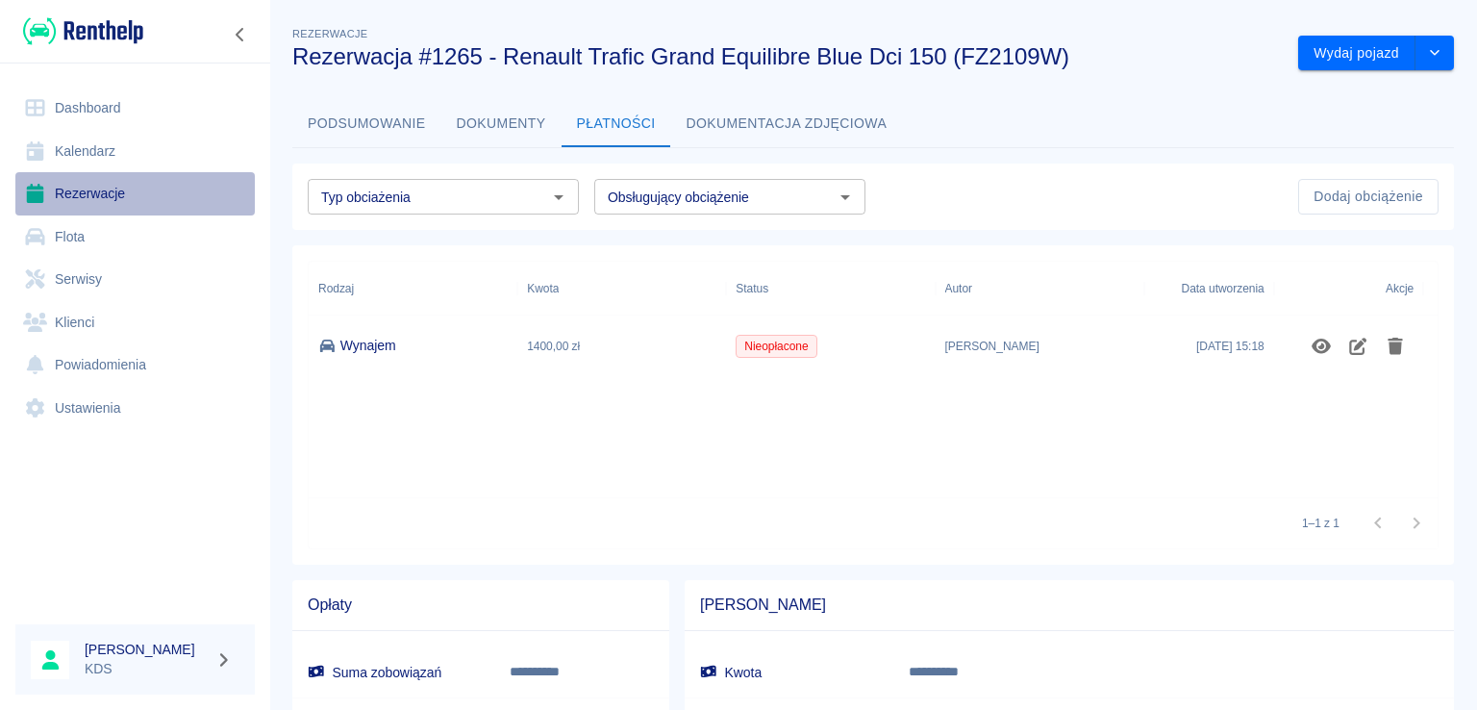
click at [134, 193] on link "Rezerwacje" at bounding box center [134, 193] width 239 height 43
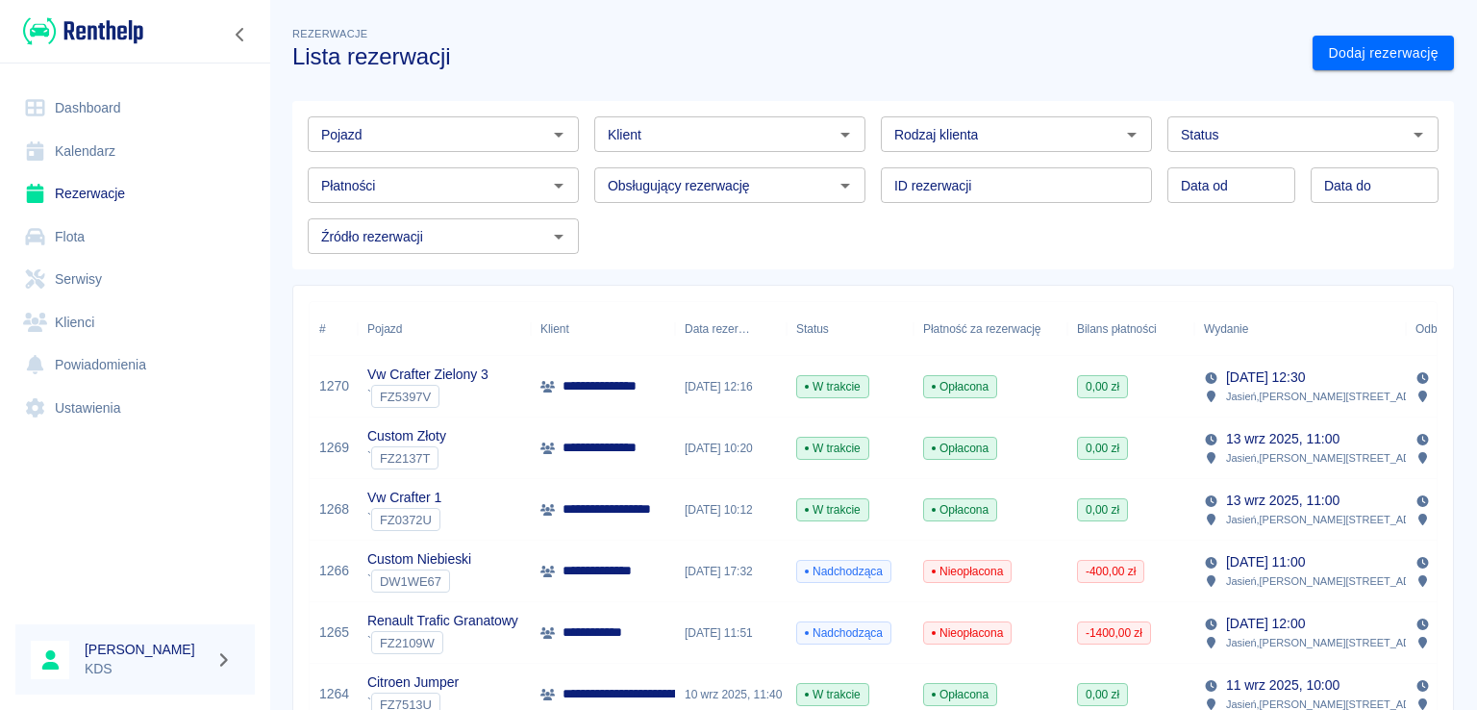
click at [665, 632] on div "**********" at bounding box center [603, 633] width 144 height 62
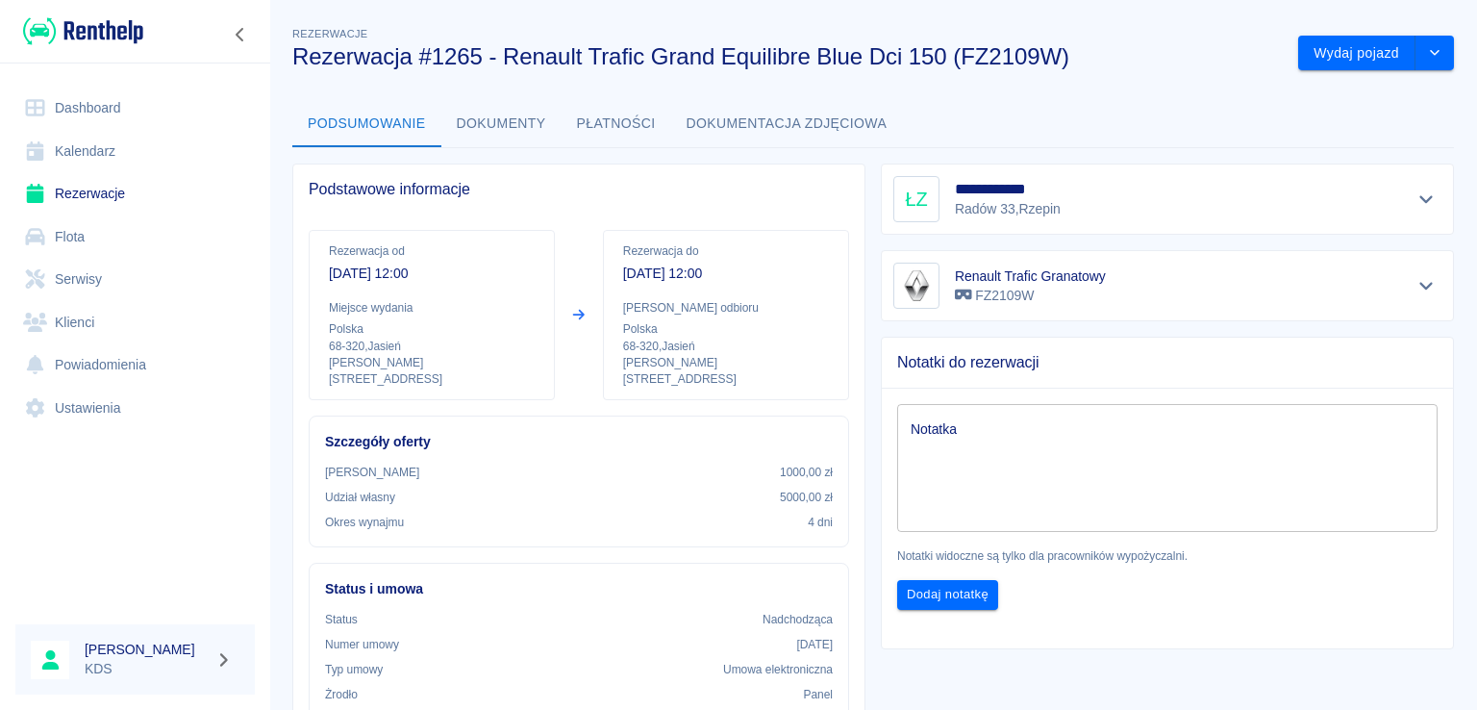
click at [124, 174] on link "Rezerwacje" at bounding box center [134, 193] width 239 height 43
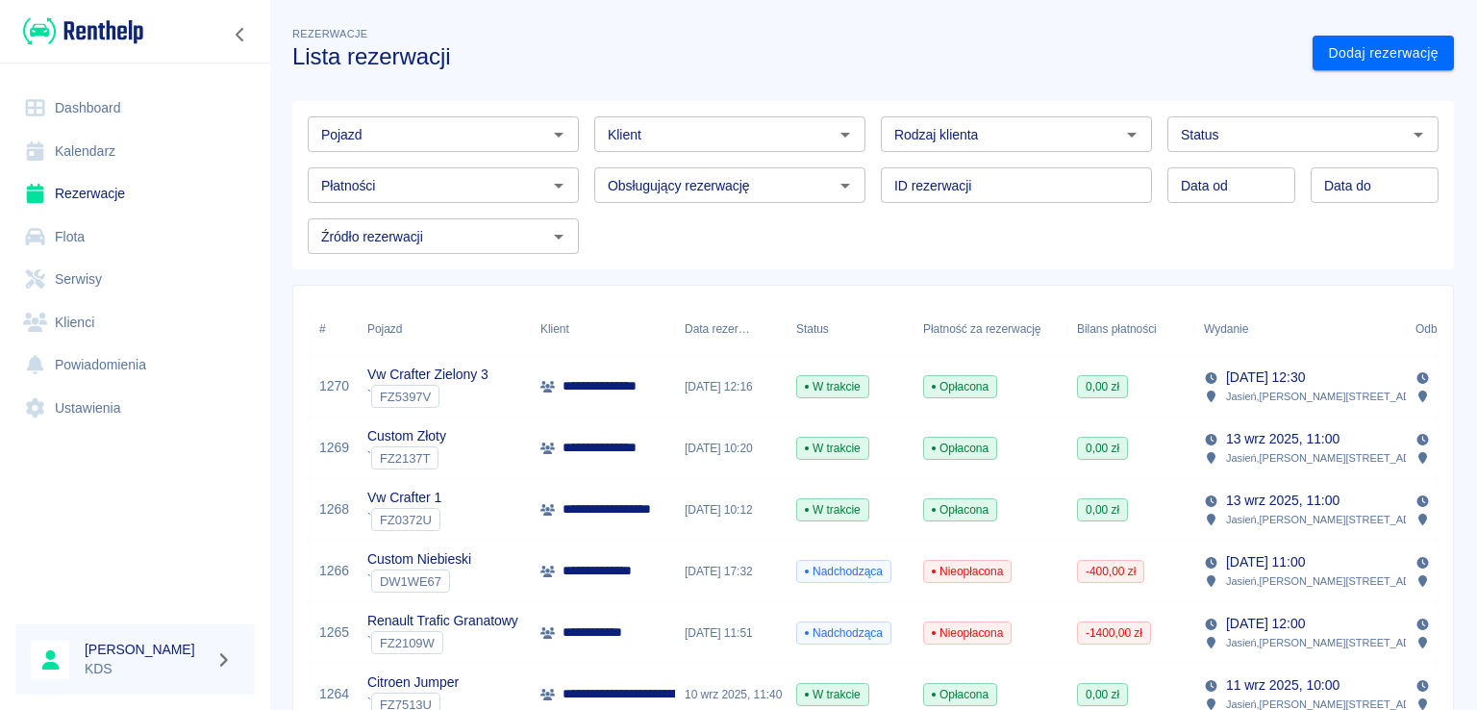
click at [699, 572] on div "[DATE] 17:32" at bounding box center [731, 571] width 112 height 62
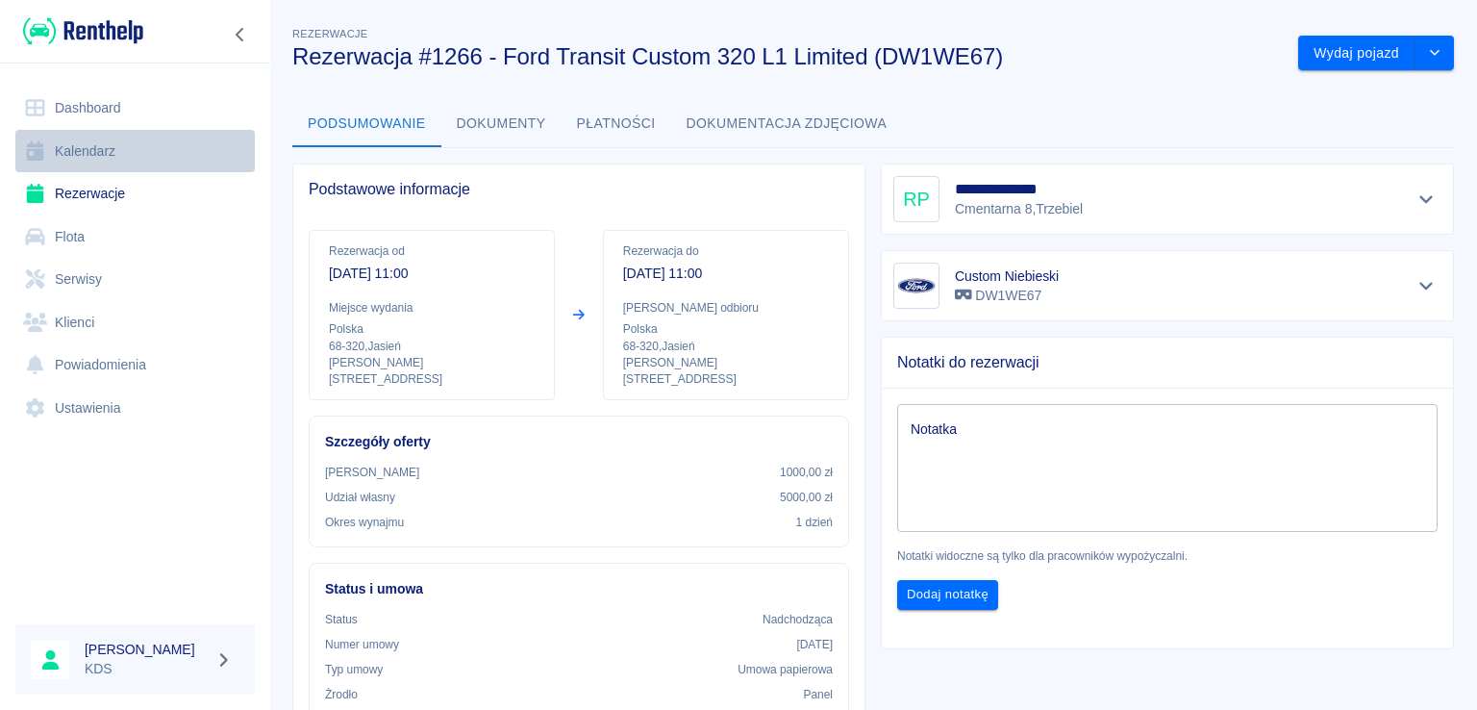
click at [70, 145] on link "Kalendarz" at bounding box center [134, 151] width 239 height 43
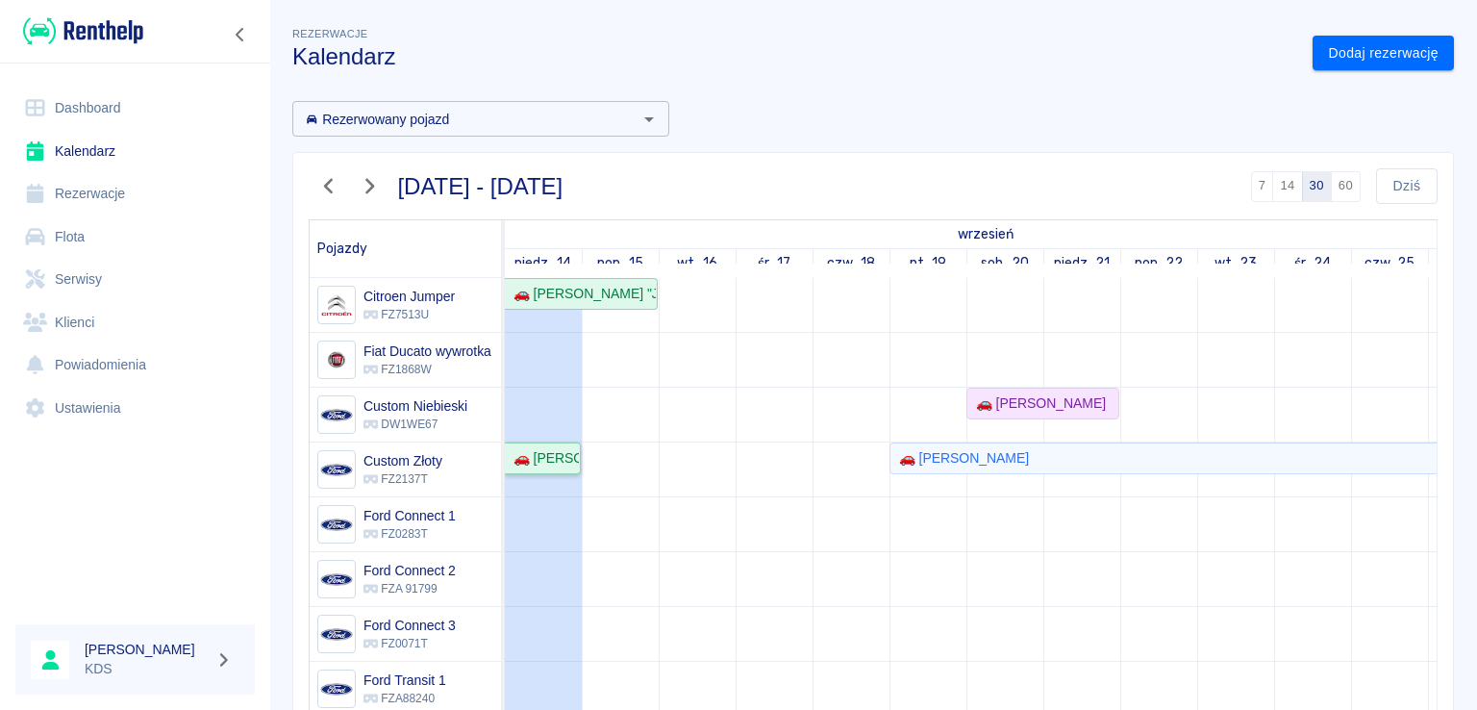
click at [565, 459] on div "🚗 [PERSON_NAME]" at bounding box center [542, 458] width 73 height 20
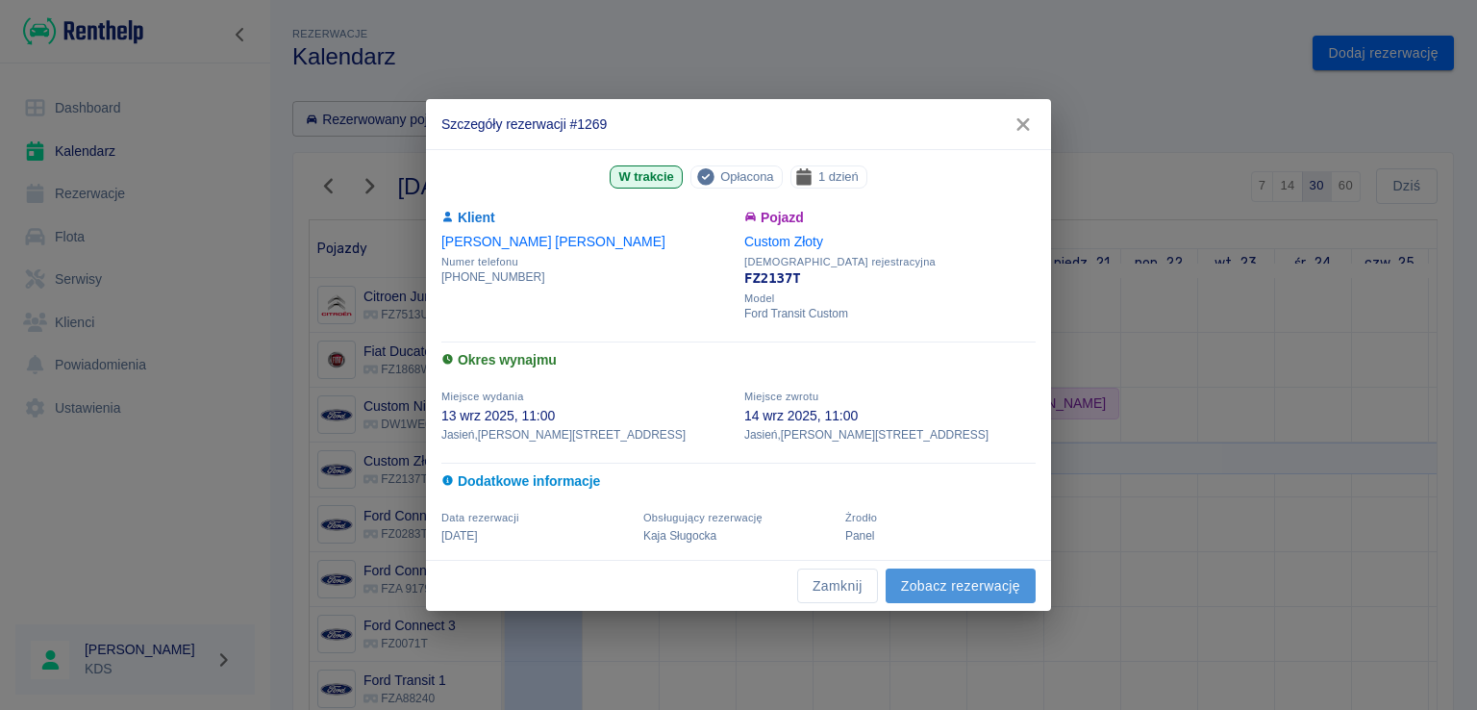
click at [945, 575] on link "Zobacz rezerwację" at bounding box center [961, 586] width 150 height 36
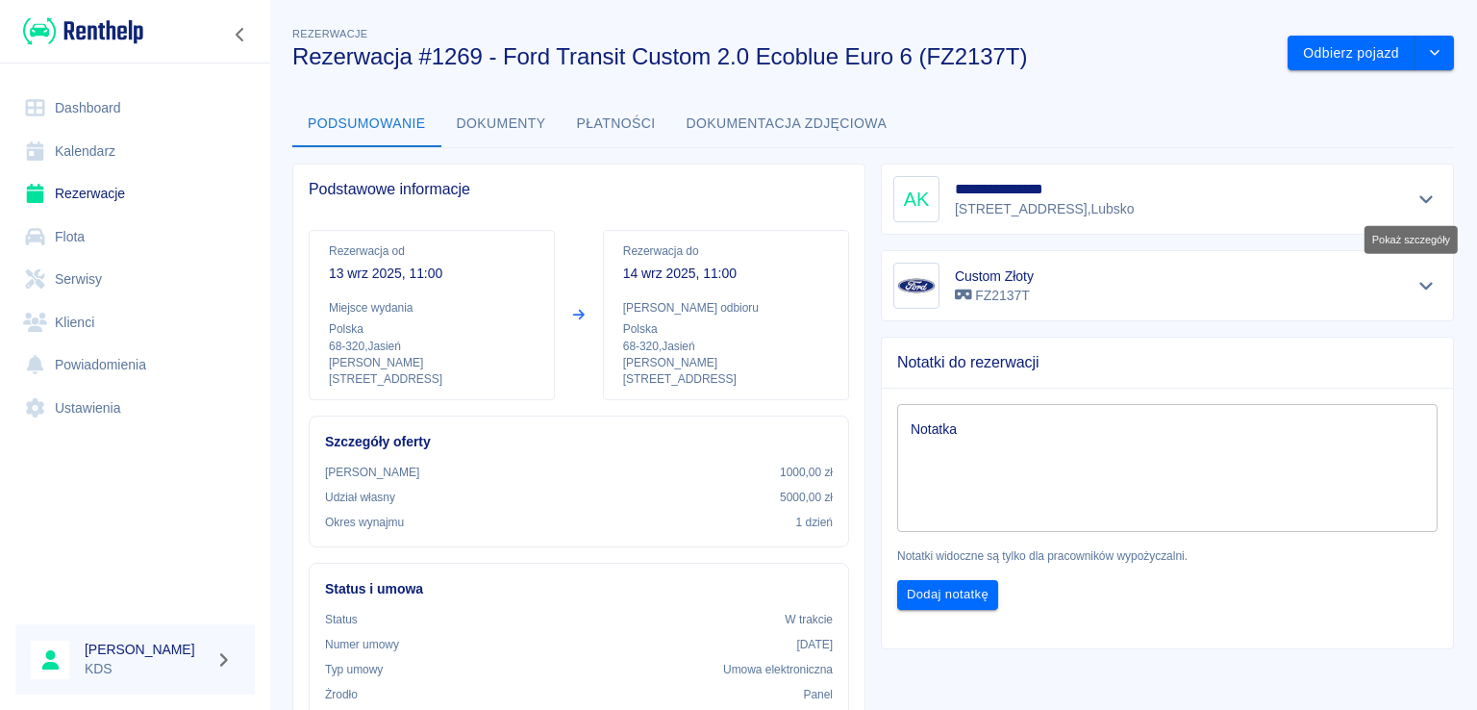
click at [1415, 206] on icon "Pokaż szczegóły" at bounding box center [1426, 198] width 22 height 17
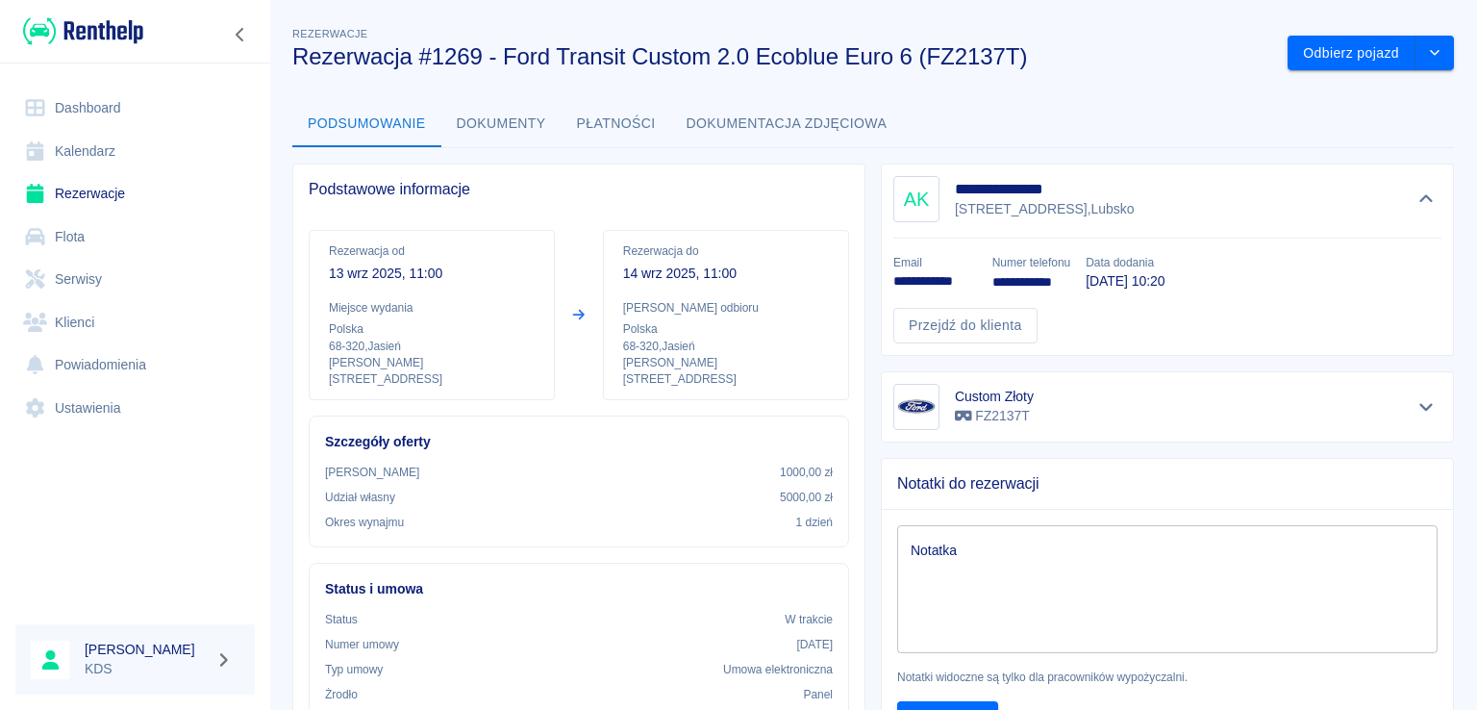
click at [97, 141] on link "Kalendarz" at bounding box center [134, 151] width 239 height 43
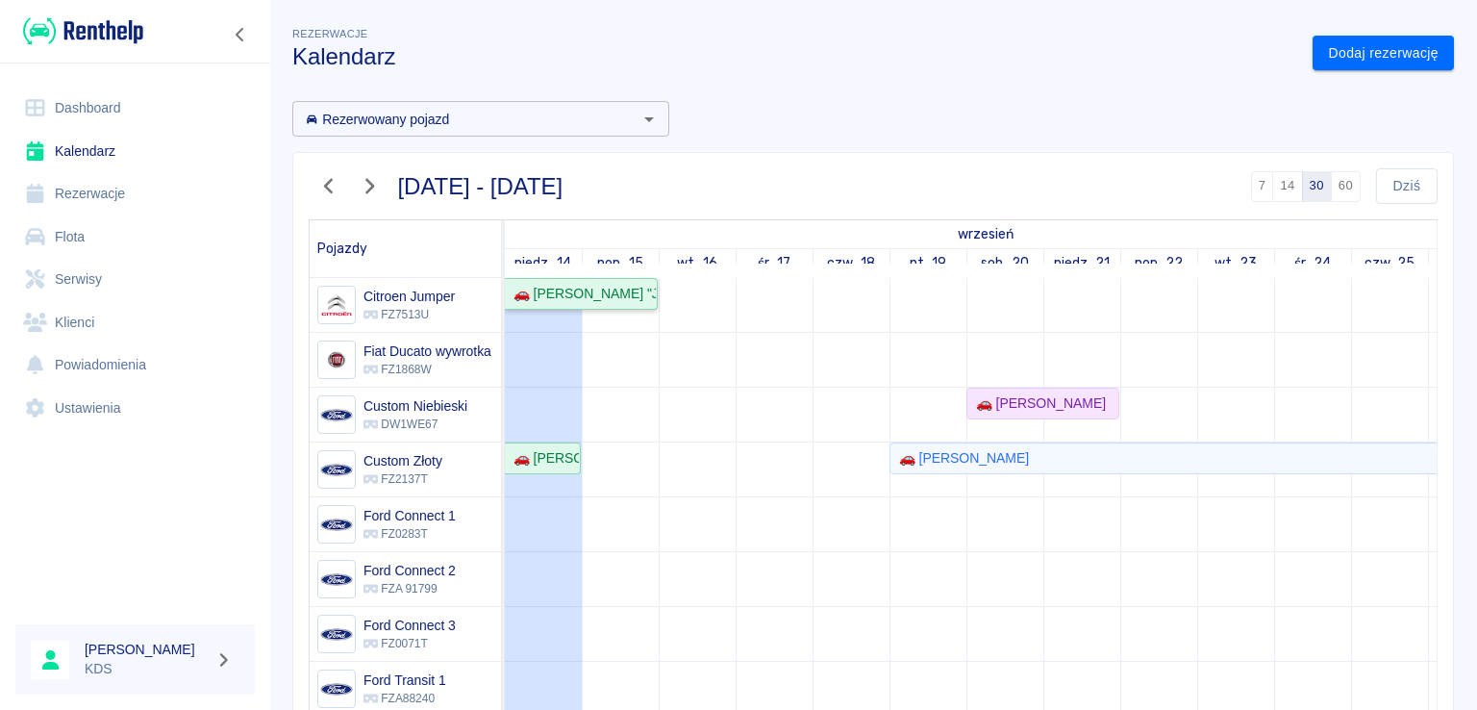
click at [626, 288] on div "🚗 [PERSON_NAME] "JUNIORVET" - [PERSON_NAME]" at bounding box center [581, 294] width 150 height 20
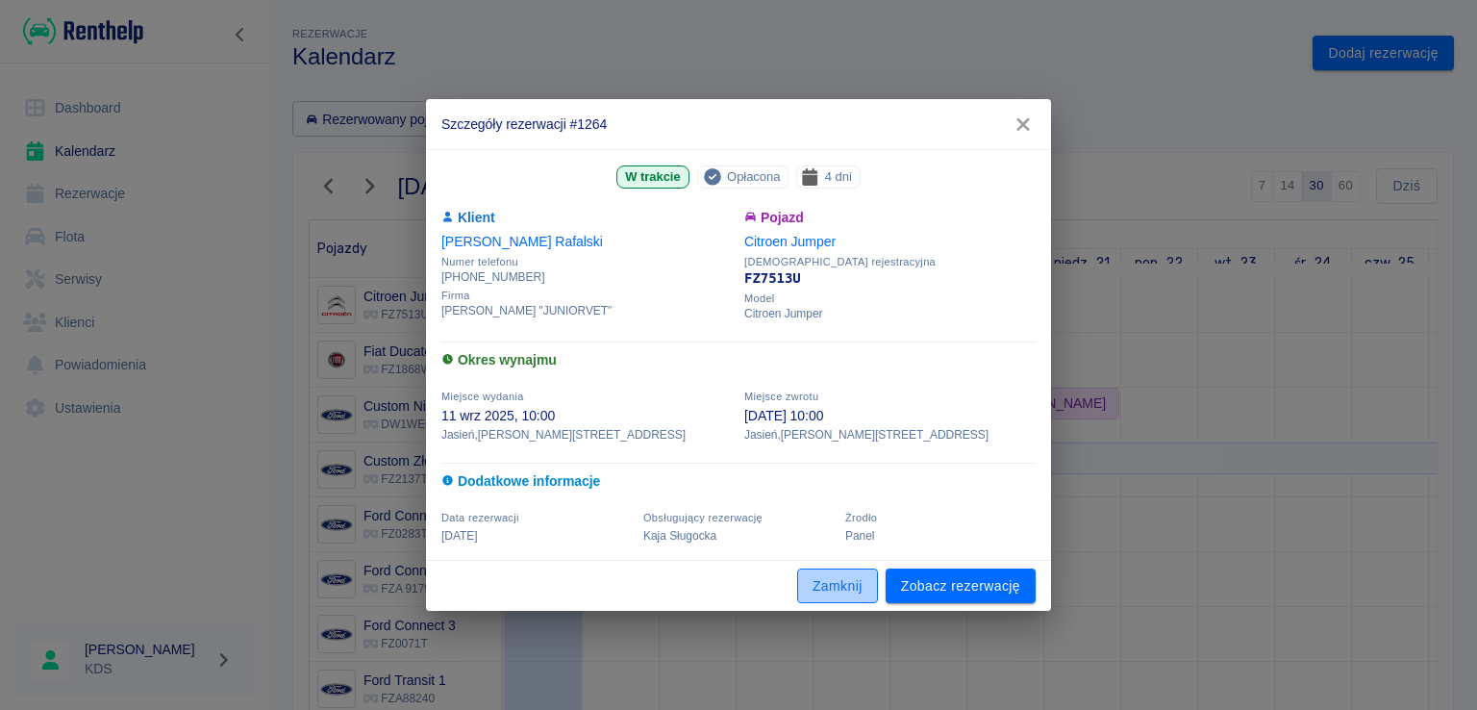
click at [851, 585] on button "Zamknij" at bounding box center [837, 586] width 81 height 36
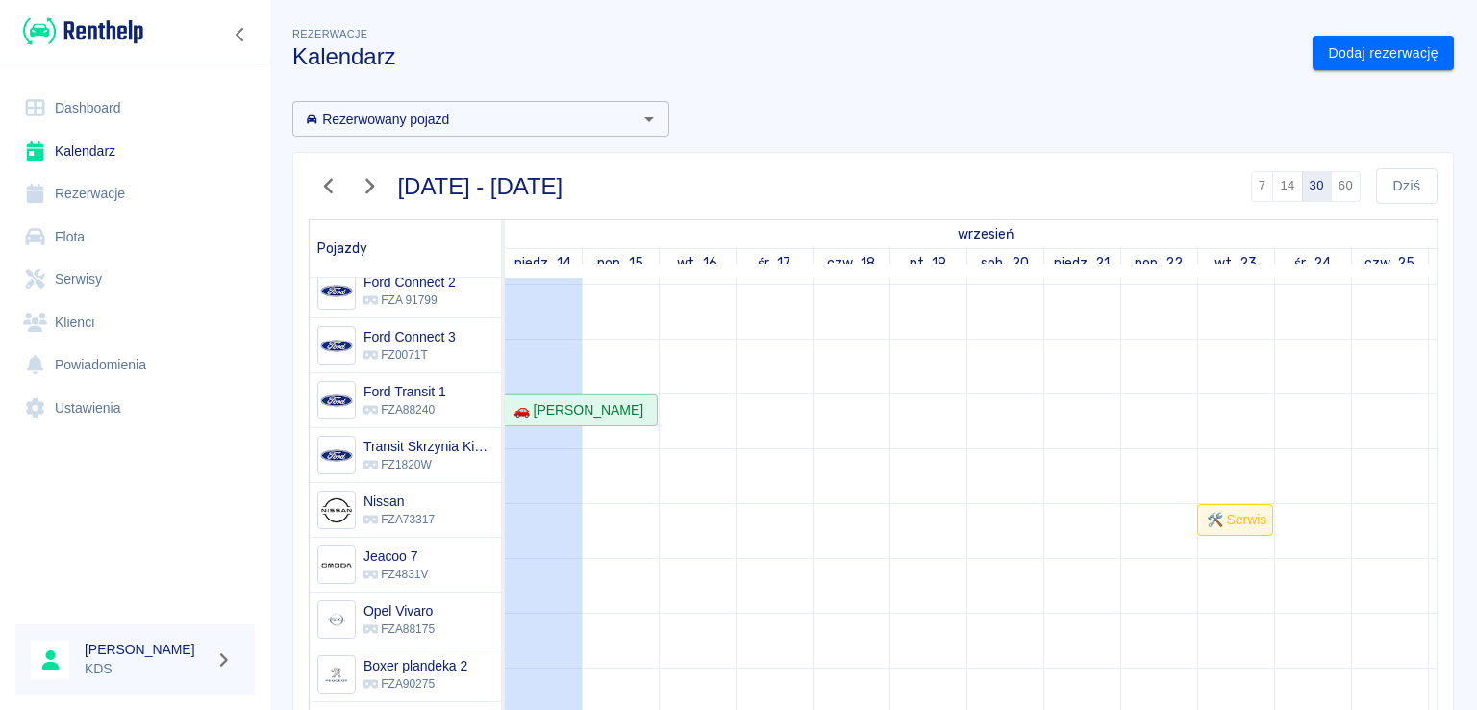
scroll to position [322, 0]
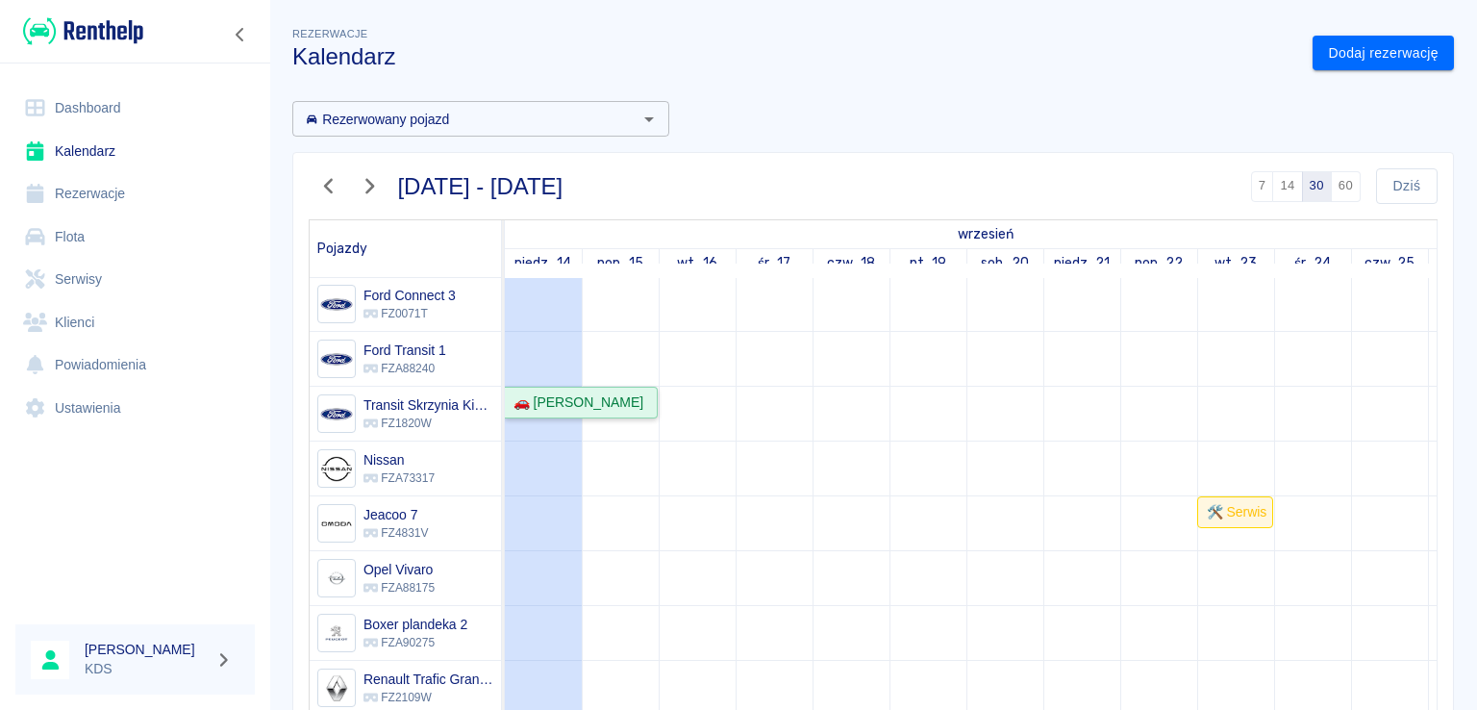
click at [643, 392] on div "🚗 [PERSON_NAME]" at bounding box center [574, 402] width 137 height 20
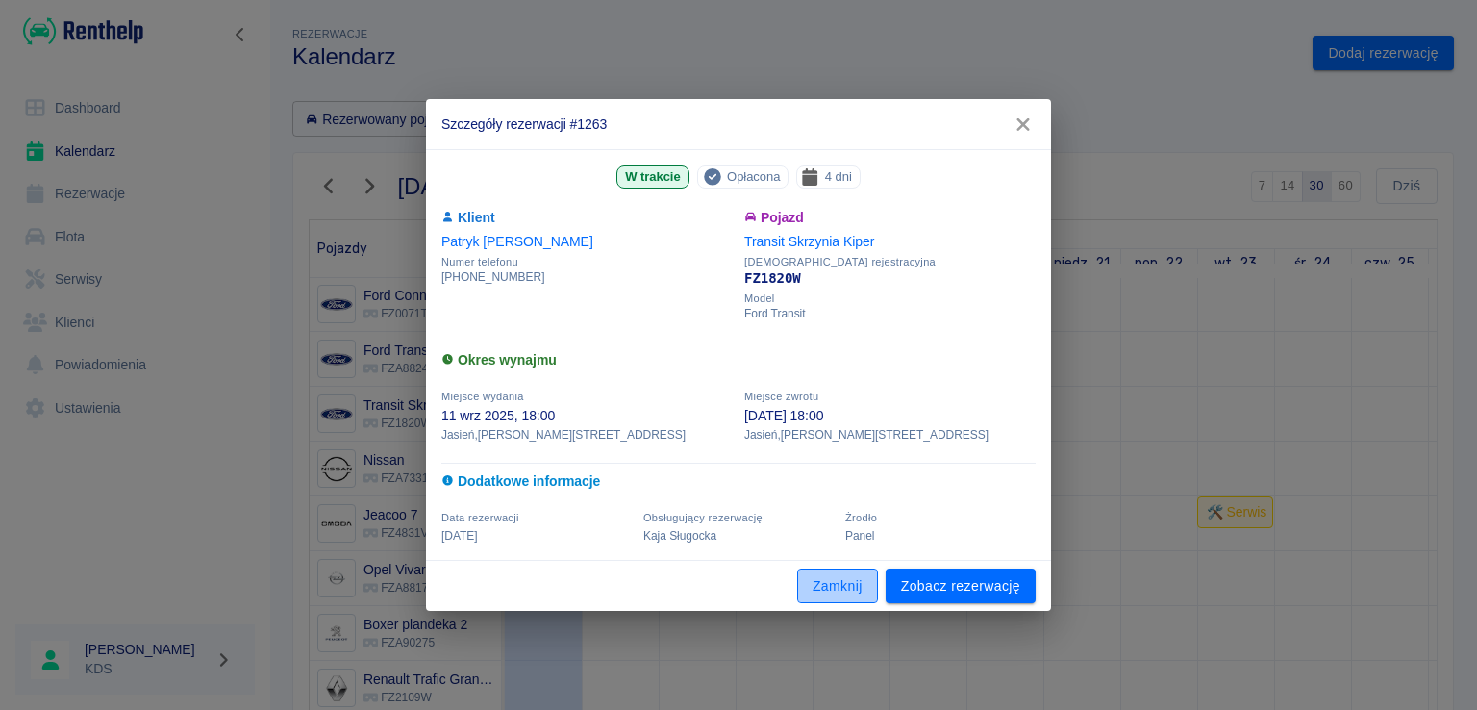
click at [855, 585] on button "Zamknij" at bounding box center [837, 586] width 81 height 36
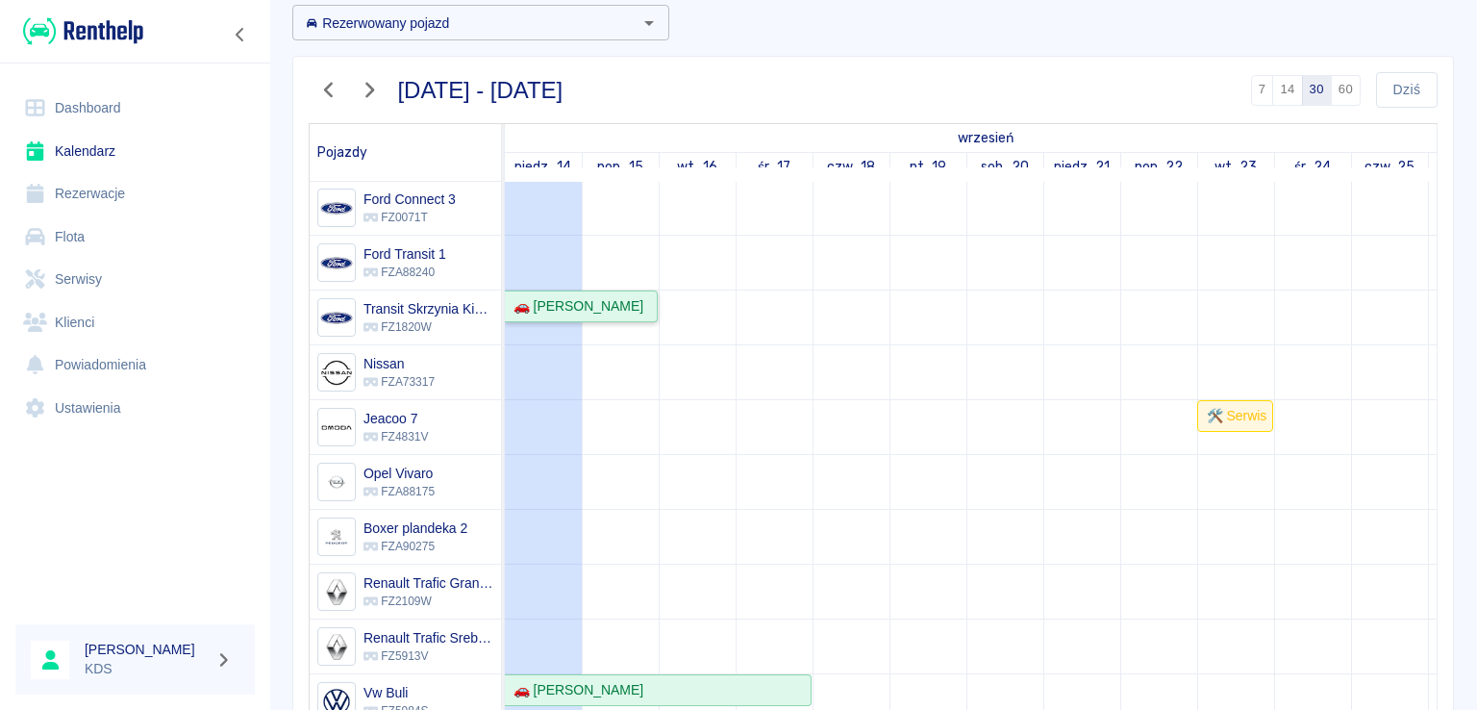
scroll to position [288, 0]
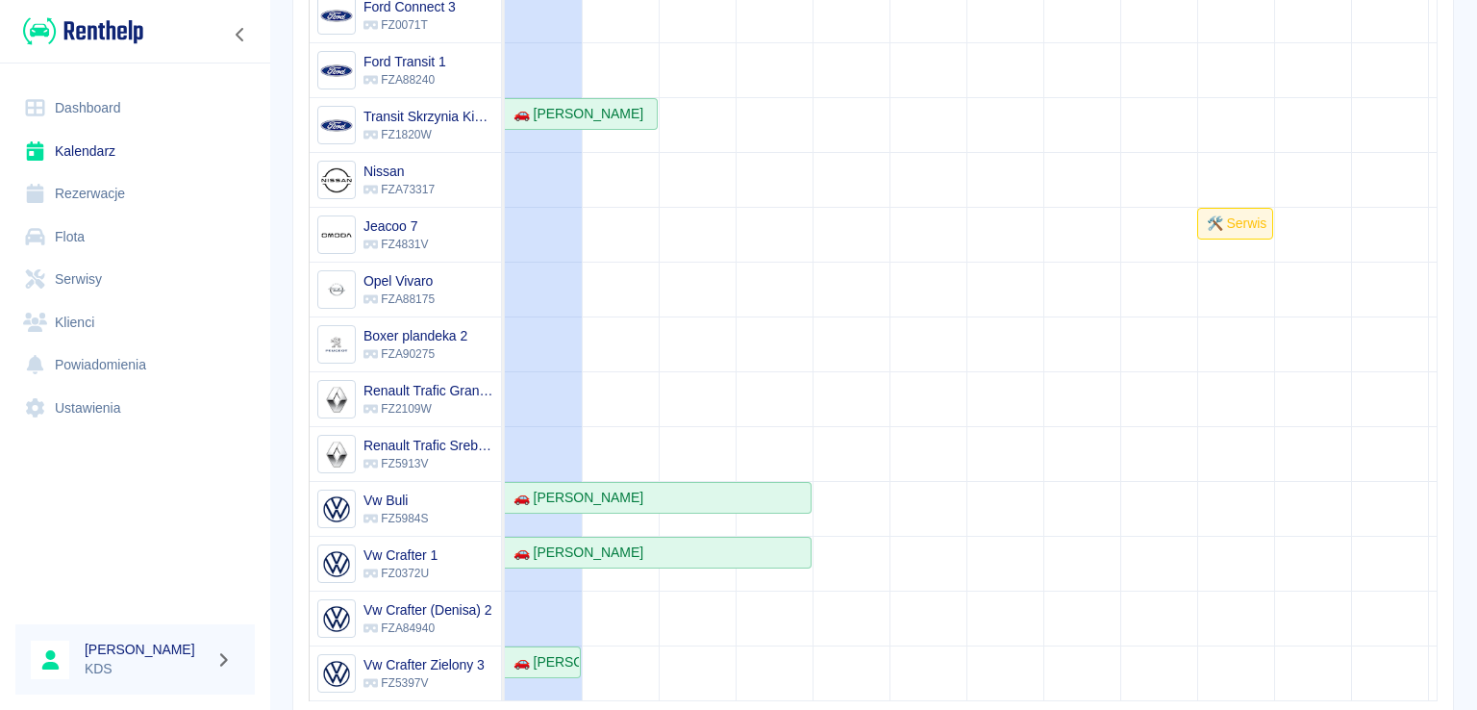
click at [125, 194] on link "Rezerwacje" at bounding box center [134, 193] width 239 height 43
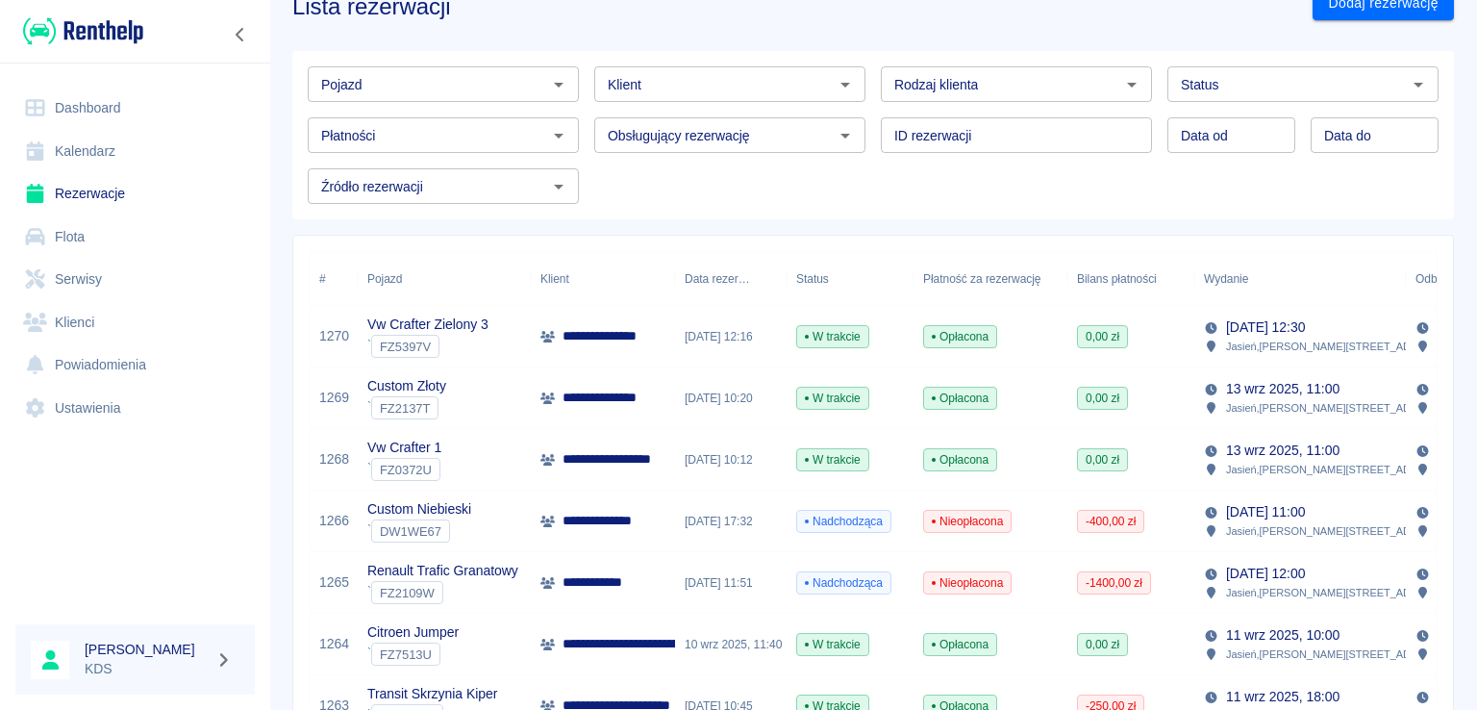
scroll to position [96, 0]
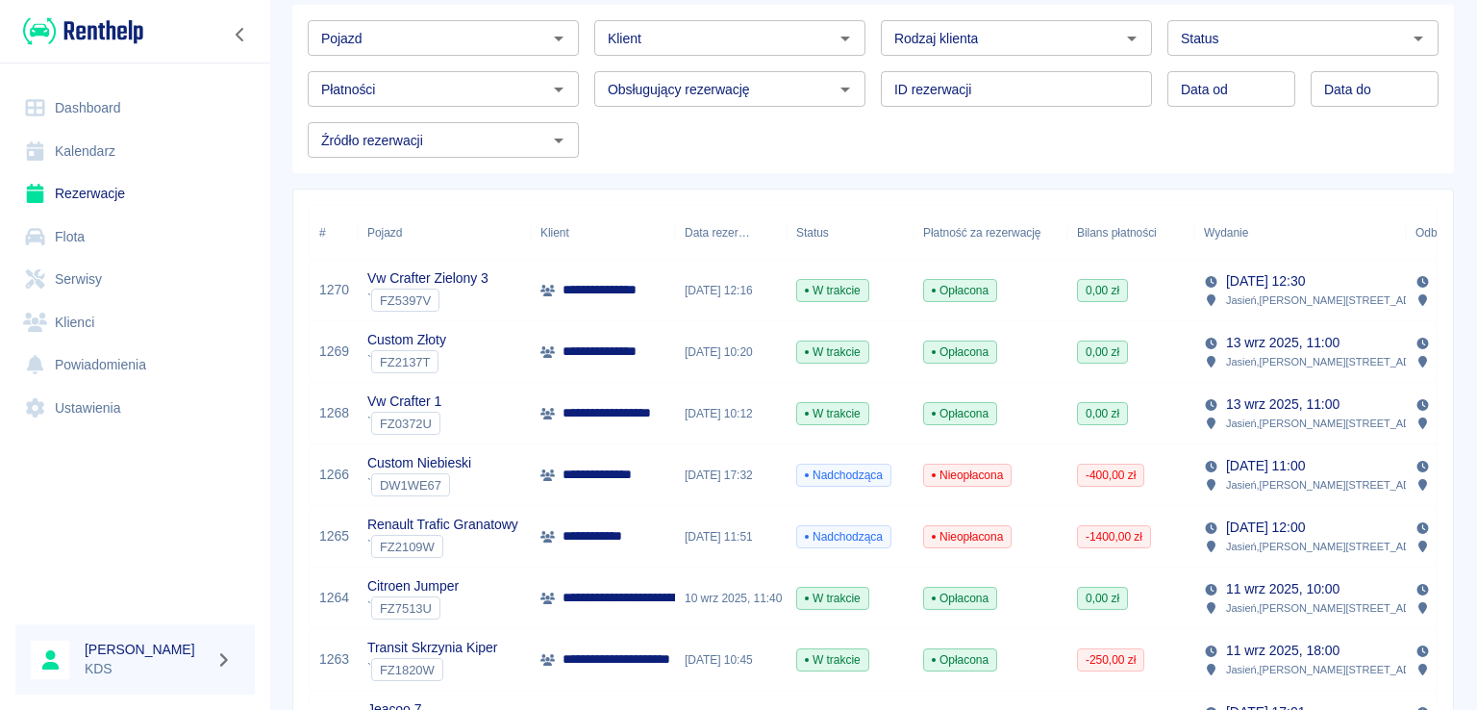
click at [950, 535] on span "Nieopłacona" at bounding box center [967, 536] width 87 height 17
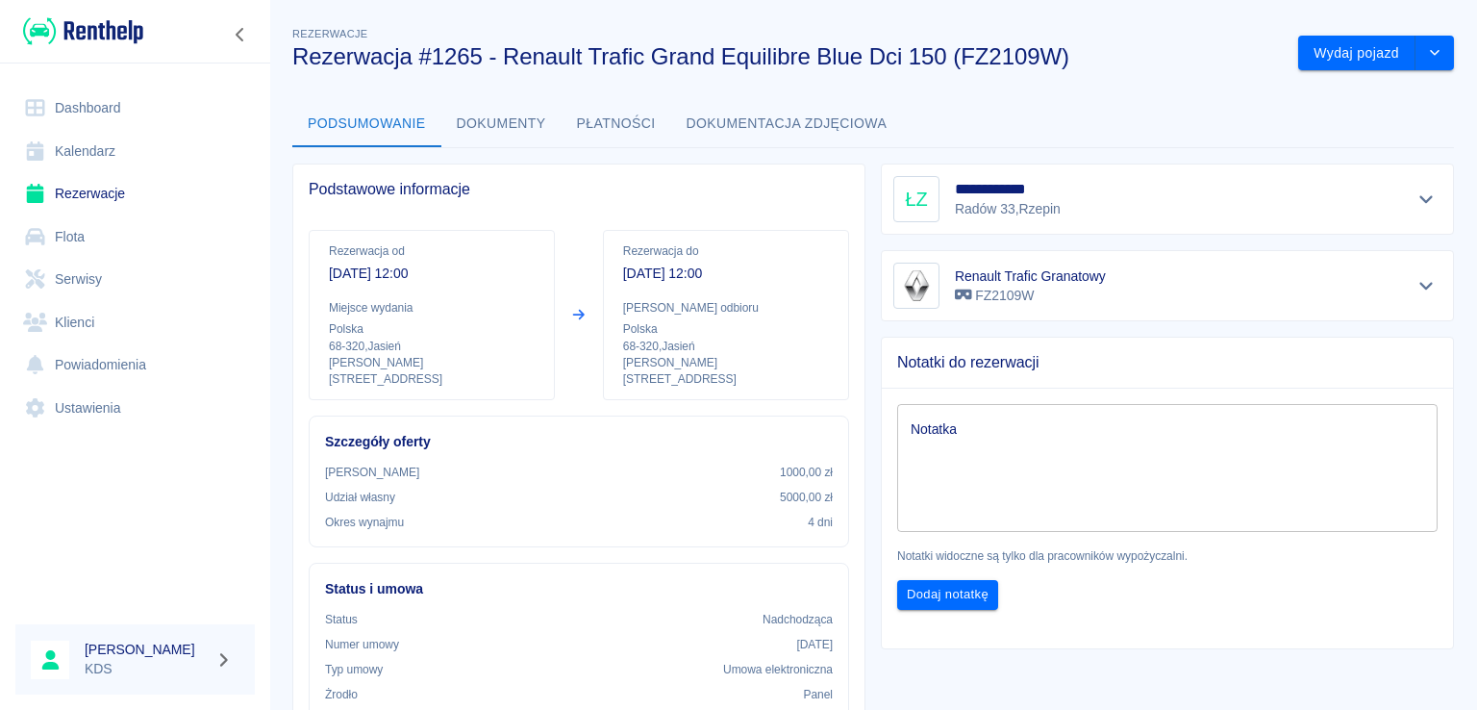
click at [635, 124] on button "Płatności" at bounding box center [616, 124] width 110 height 46
click at [100, 156] on link "Kalendarz" at bounding box center [134, 151] width 239 height 43
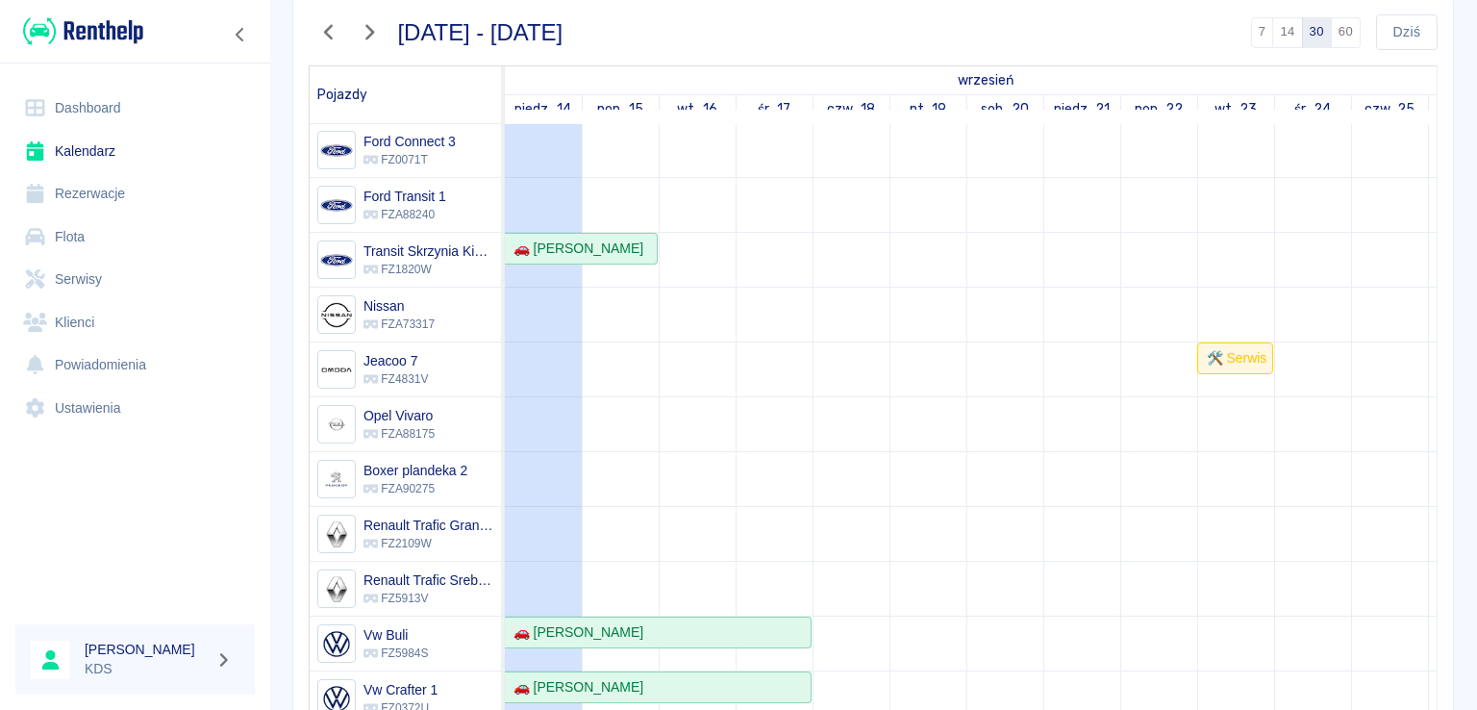
scroll to position [360, 0]
